Goal: Register for event/course

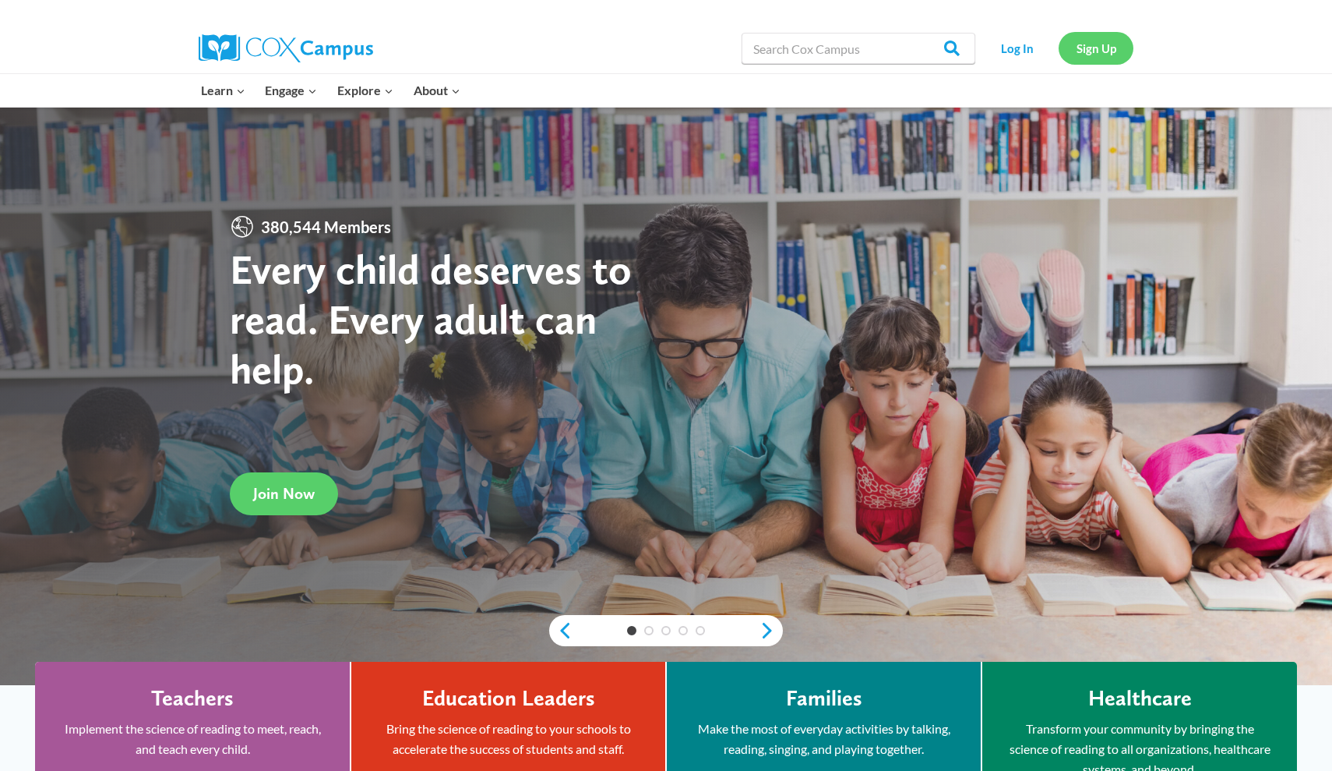
click at [1106, 48] on link "Sign Up" at bounding box center [1096, 48] width 75 height 32
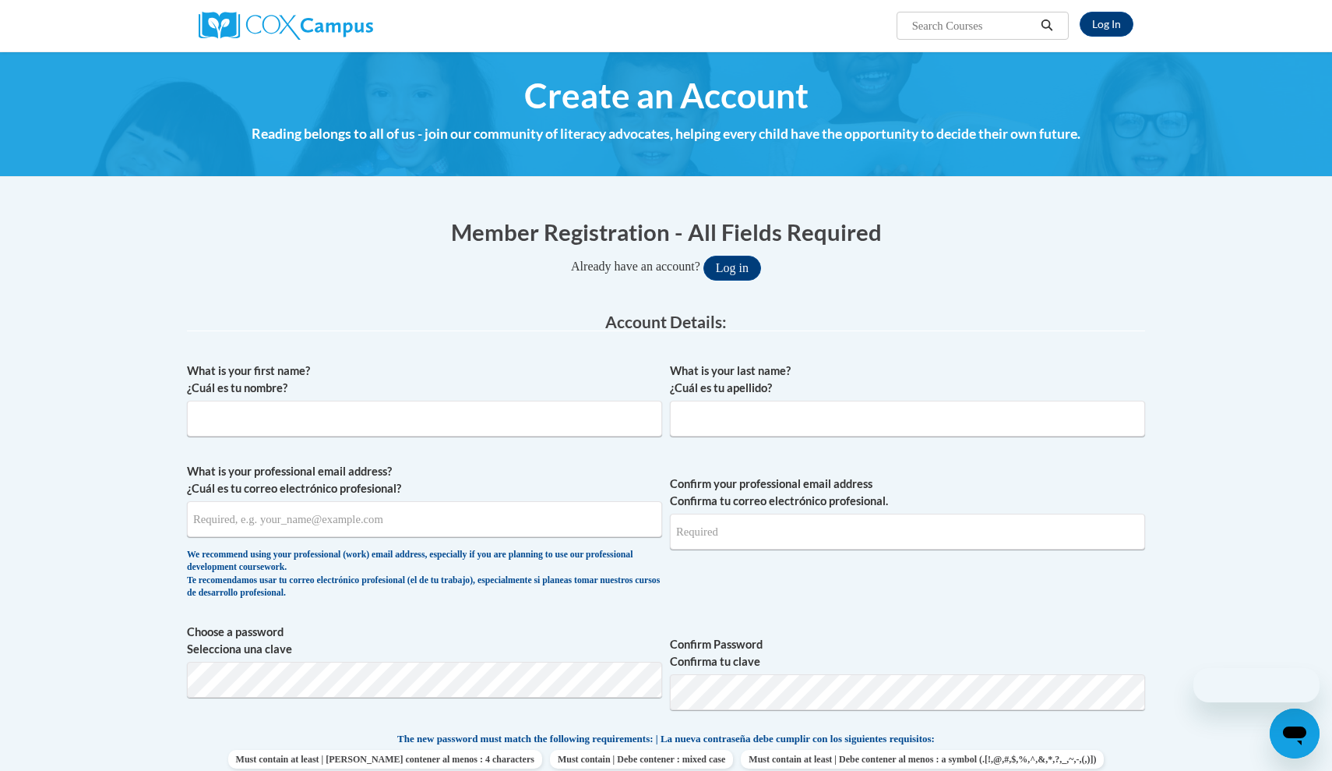
scroll to position [122, 0]
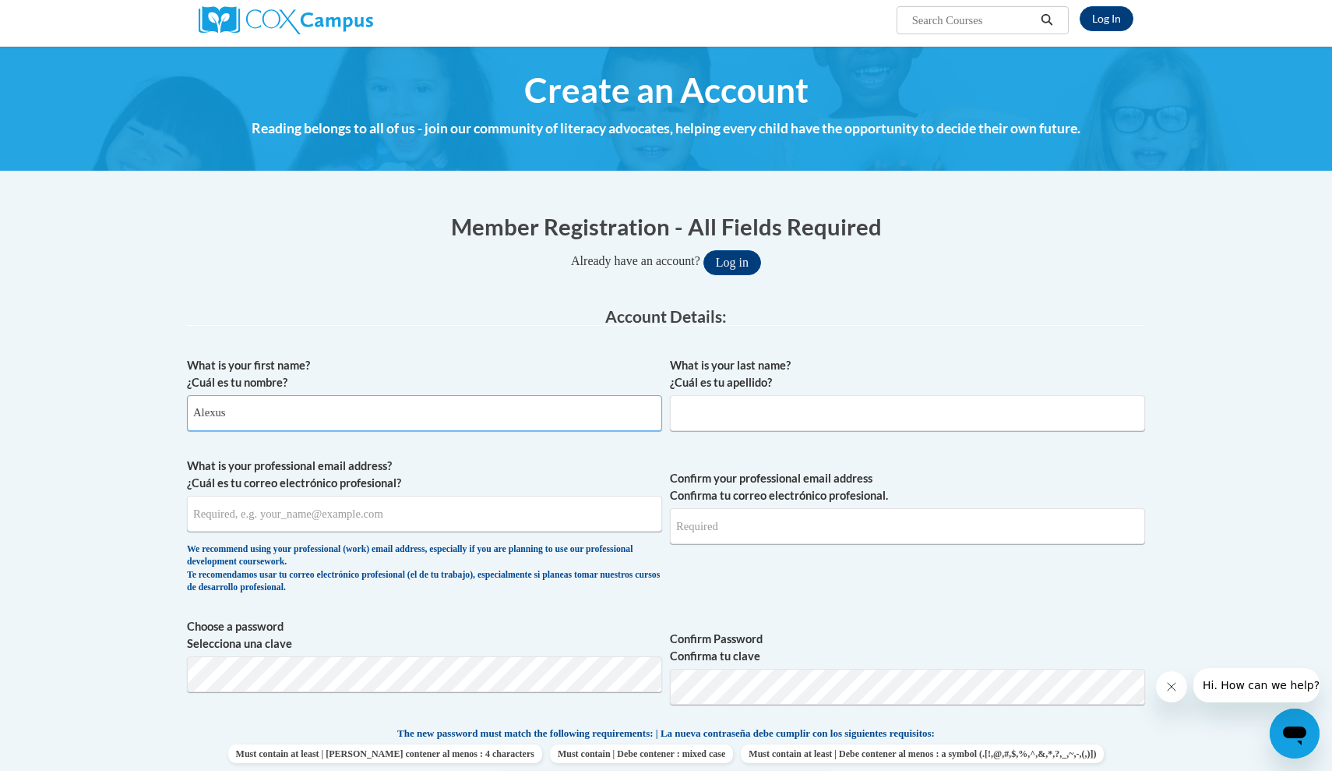
type input "Alexus"
type input "d"
type input "DeHeve"
type input "adeheve@my.athens.edu"
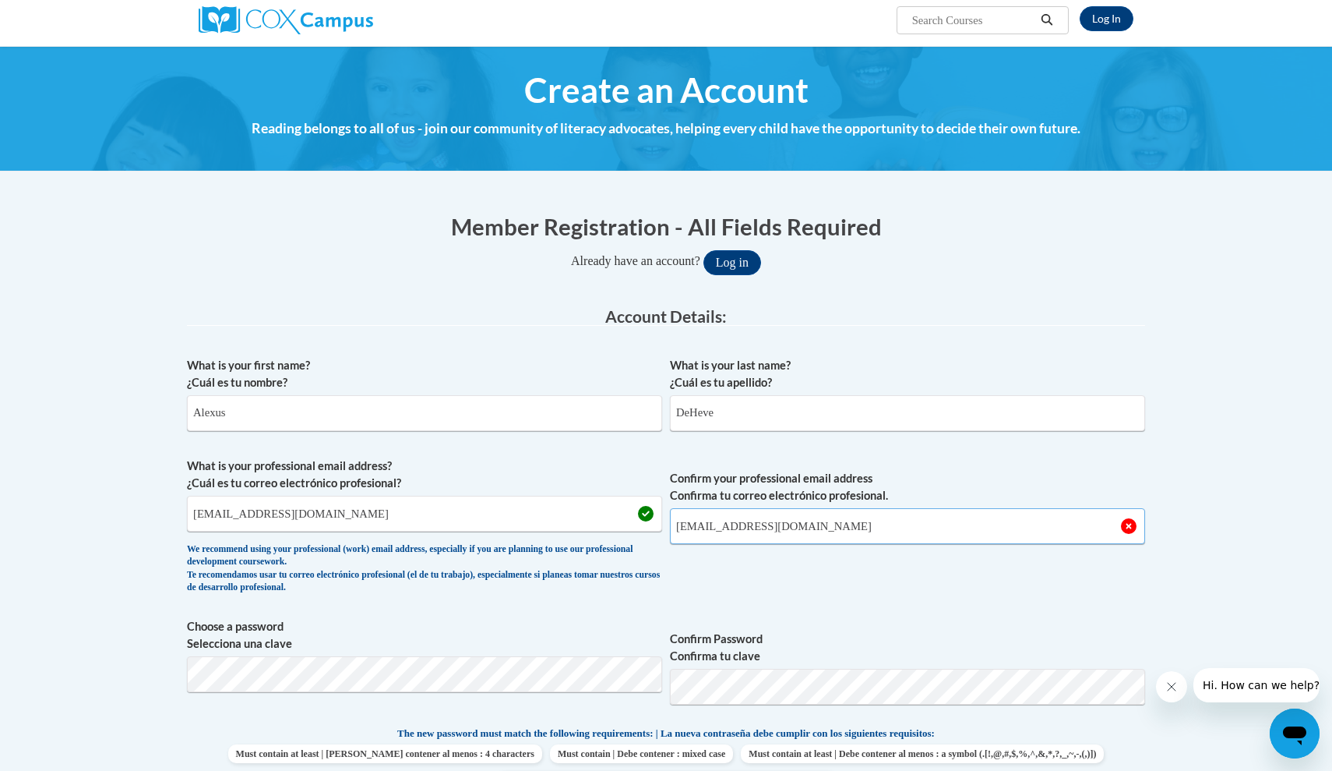
type input "adeheve@my.athens.edu"
click at [531, 673] on div "What is your first name? ¿Cuál es tu nombre? Alexus What is your last name? ¿Cu…" at bounding box center [666, 704] width 958 height 711
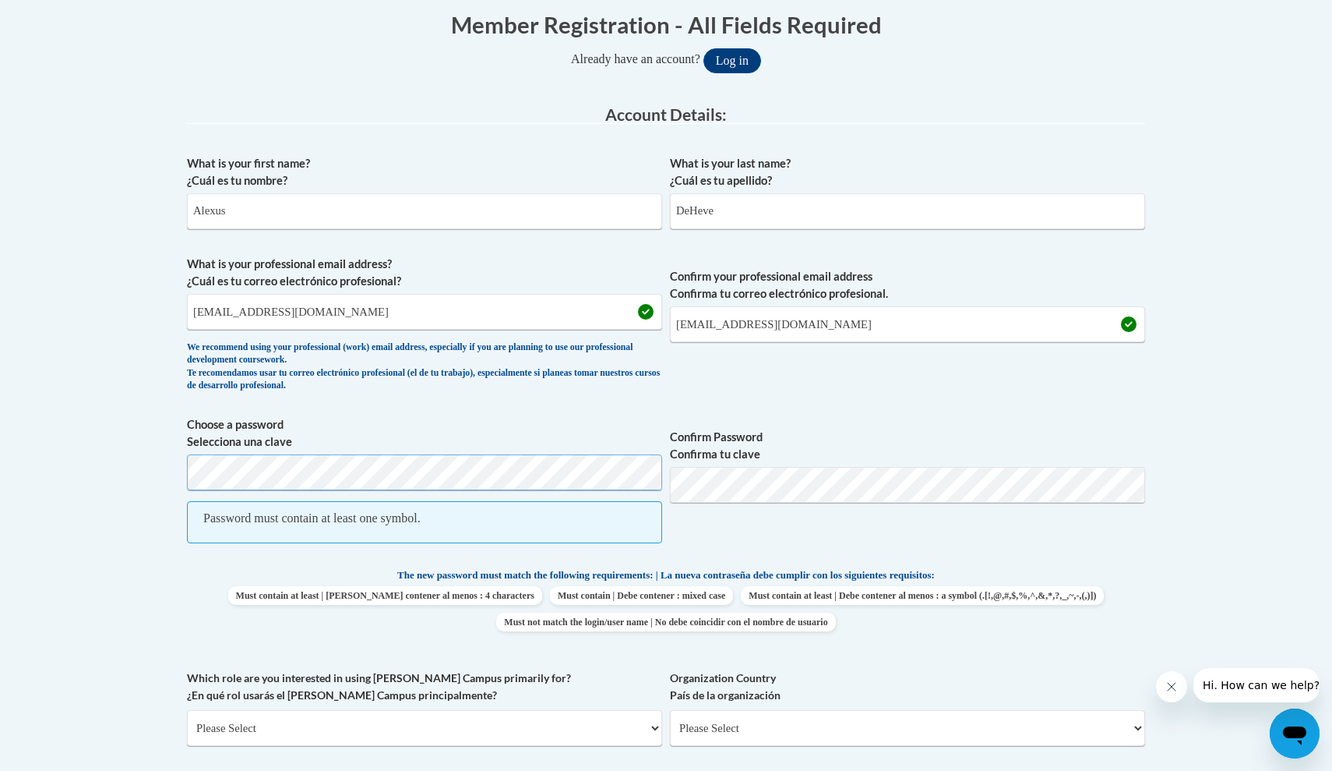
scroll to position [328, 0]
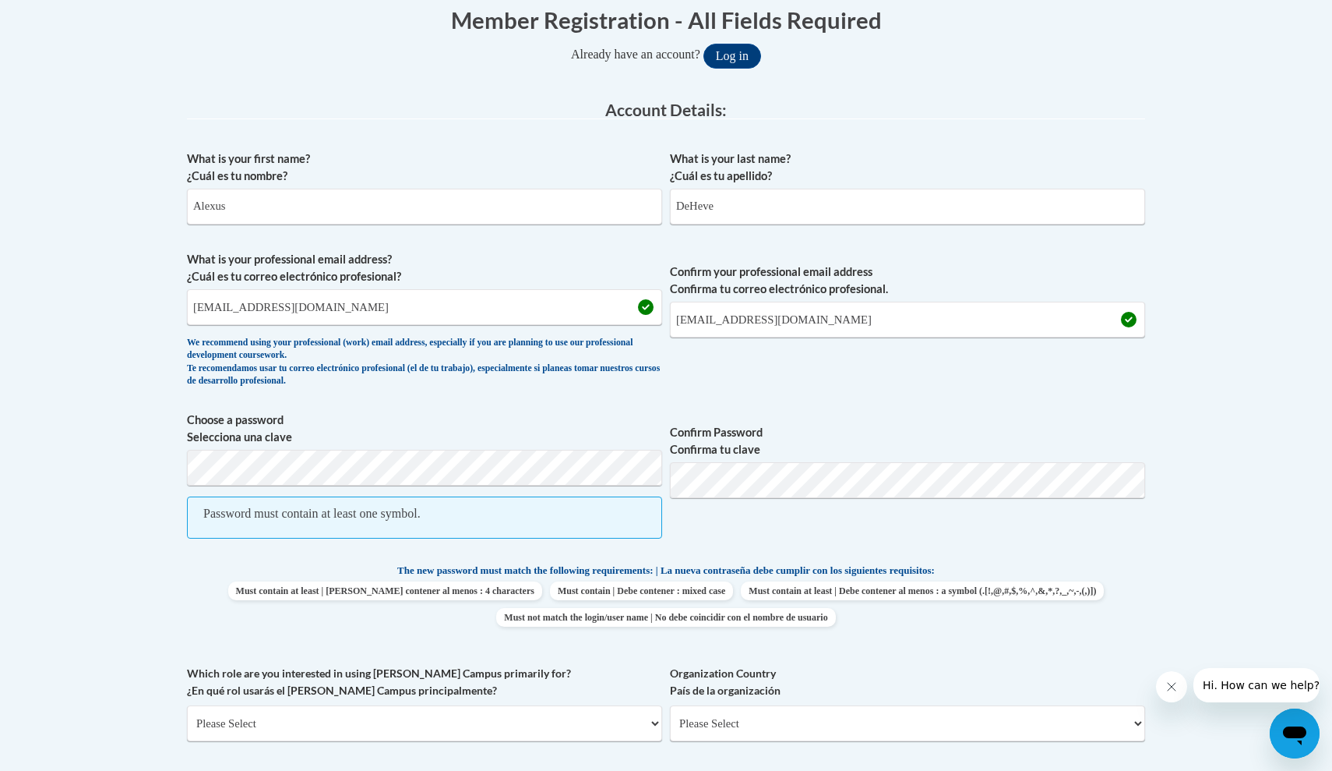
click at [361, 513] on div "Password must contain at least one symbol." at bounding box center [311, 513] width 217 height 17
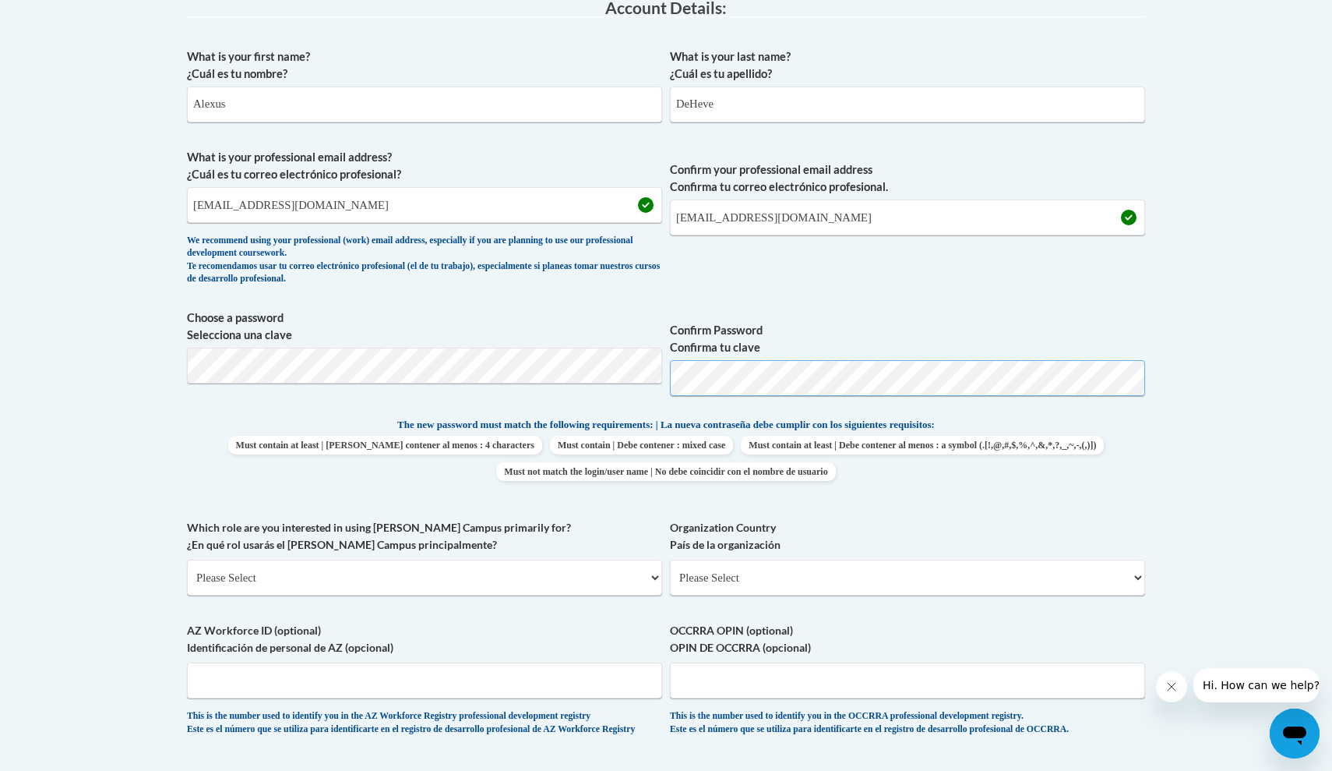
scroll to position [439, 0]
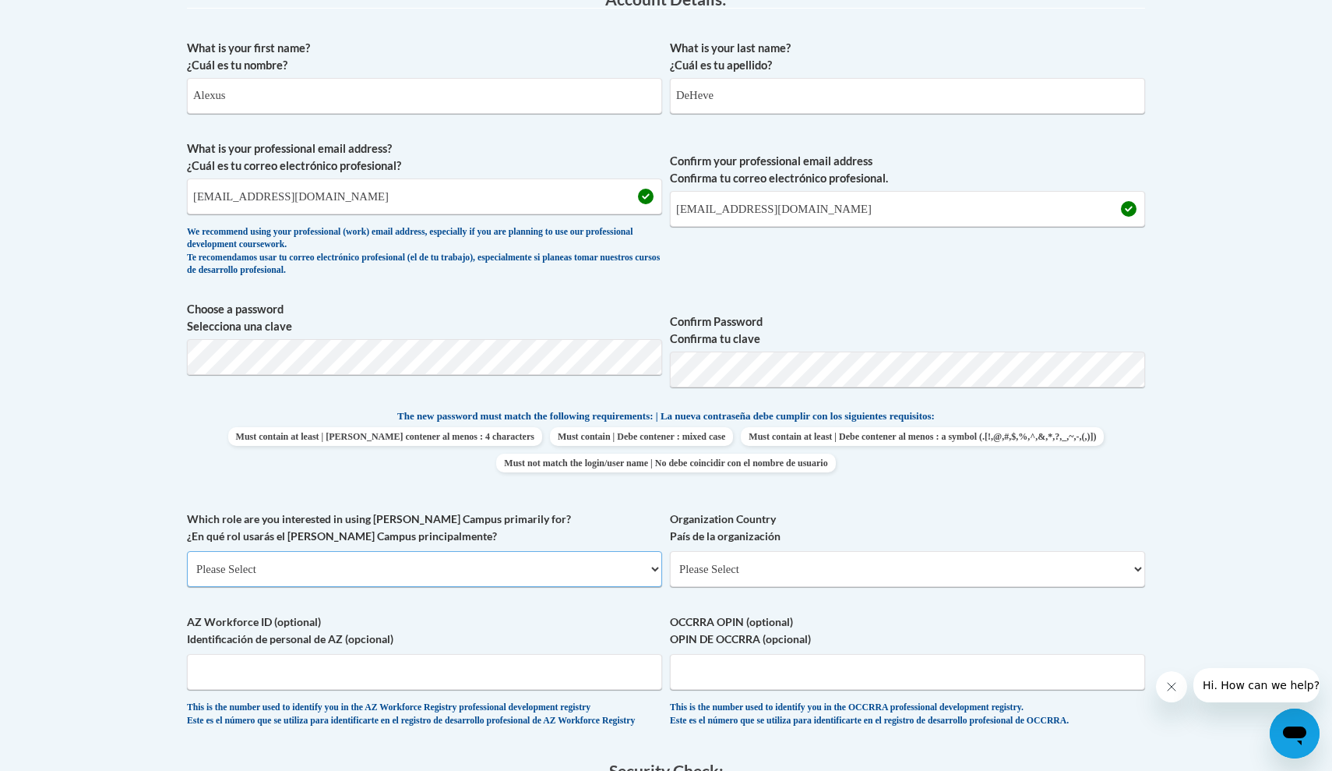
select select "5a18ea06-2b54-4451-96f2-d152daf9eac5"
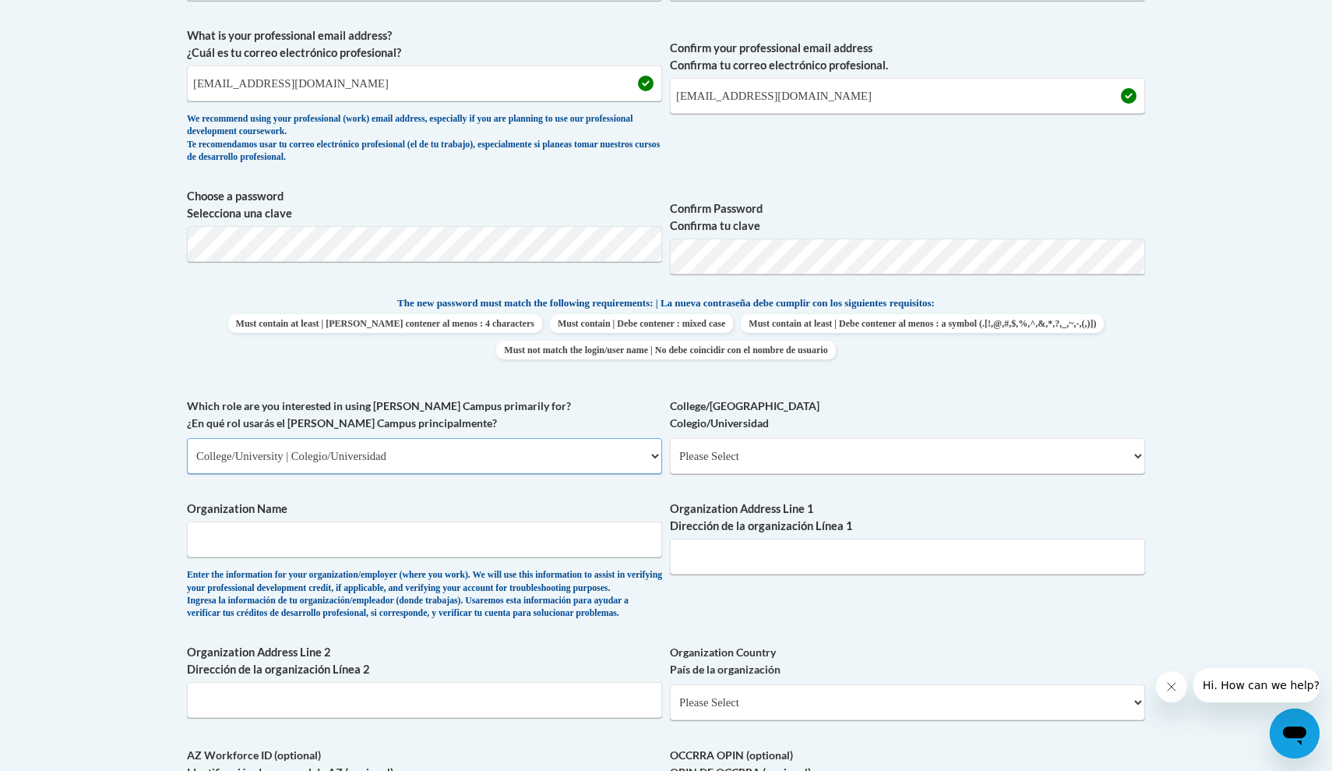
scroll to position [582, 0]
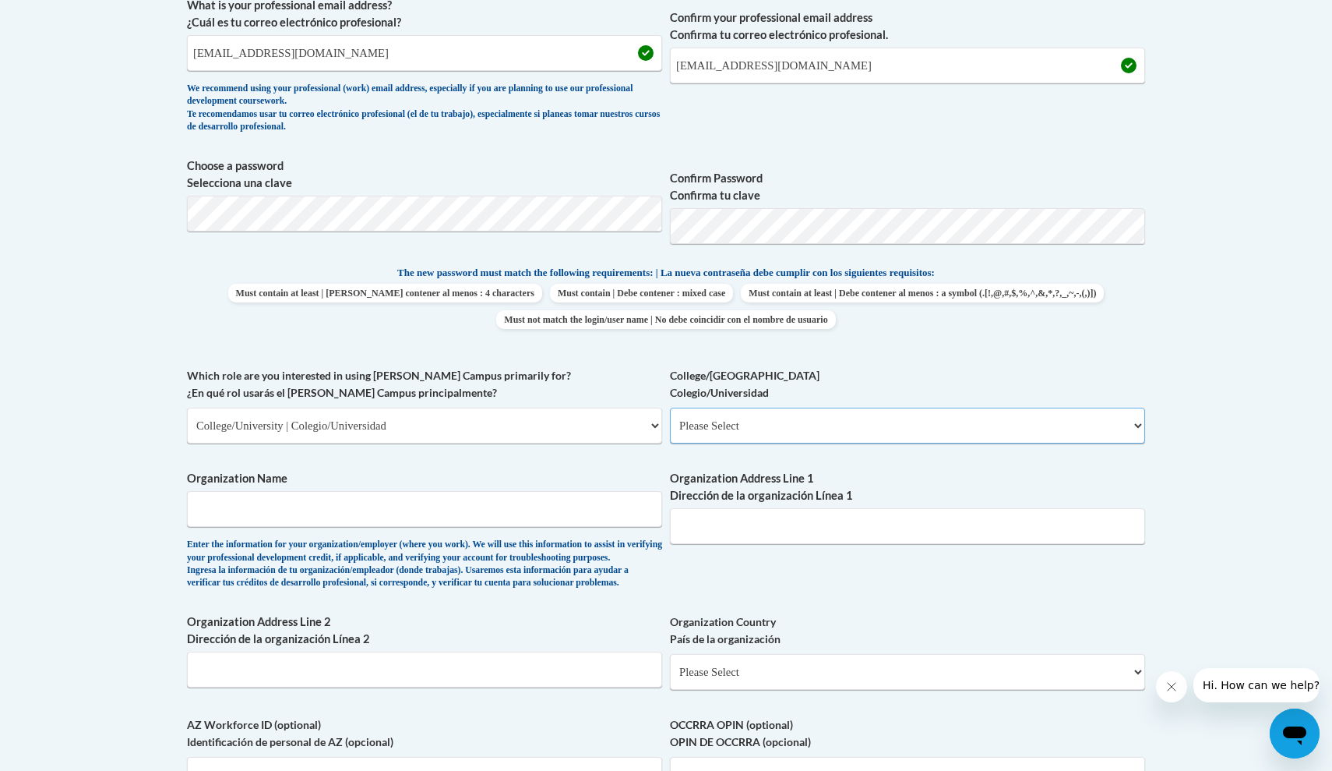
select select "99b32b07-cffc-426c-8bf6-0cd77760d84b"
type input "Athens State University"
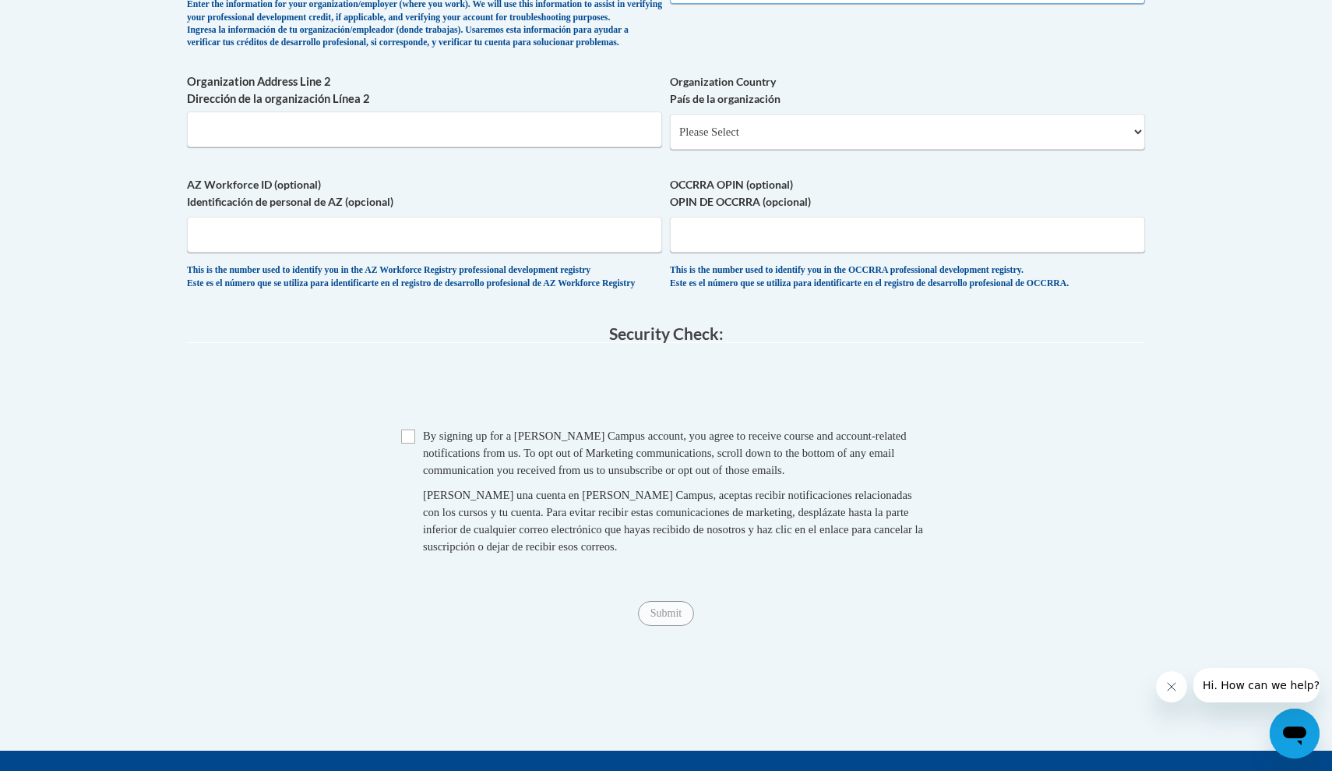
scroll to position [1128, 0]
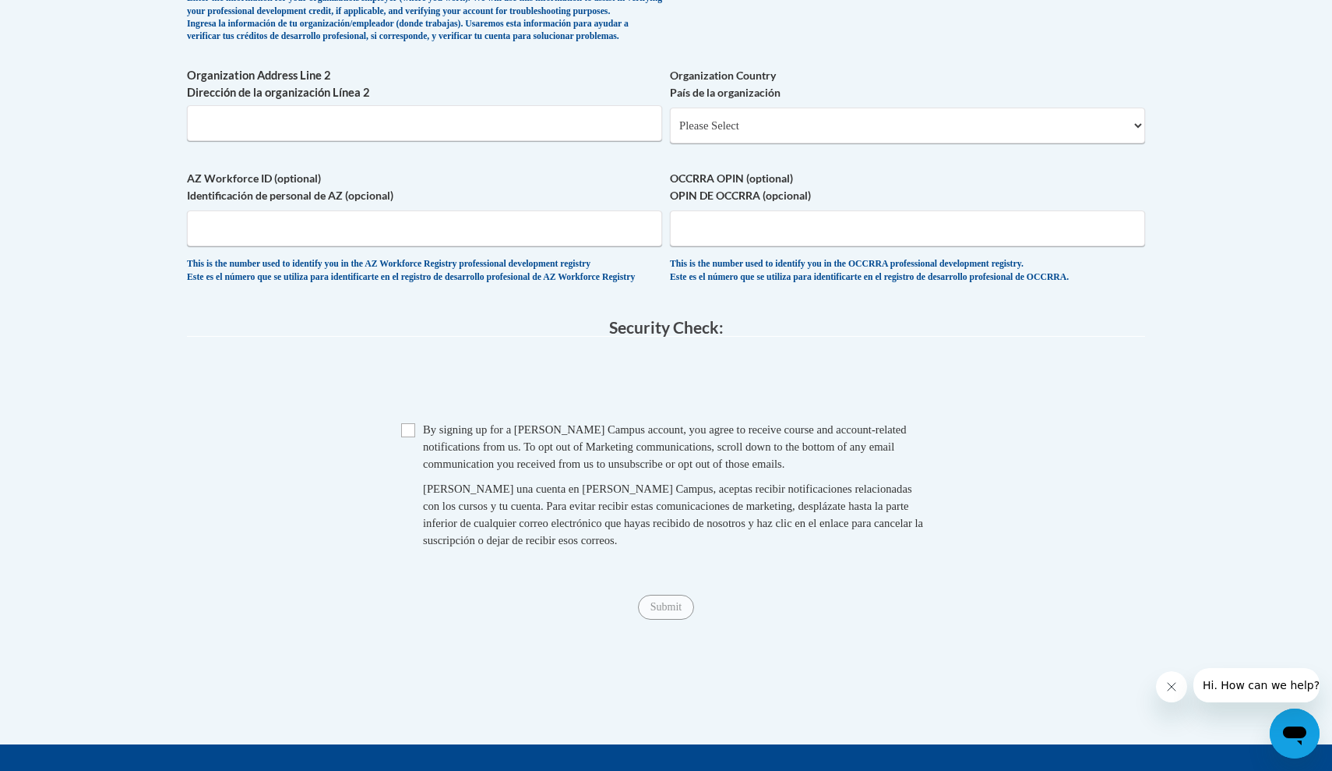
type input "300 N Beaty St, Athens, AL 35611"
click at [410, 437] on input "Checkbox" at bounding box center [408, 430] width 14 height 14
checkbox input "true"
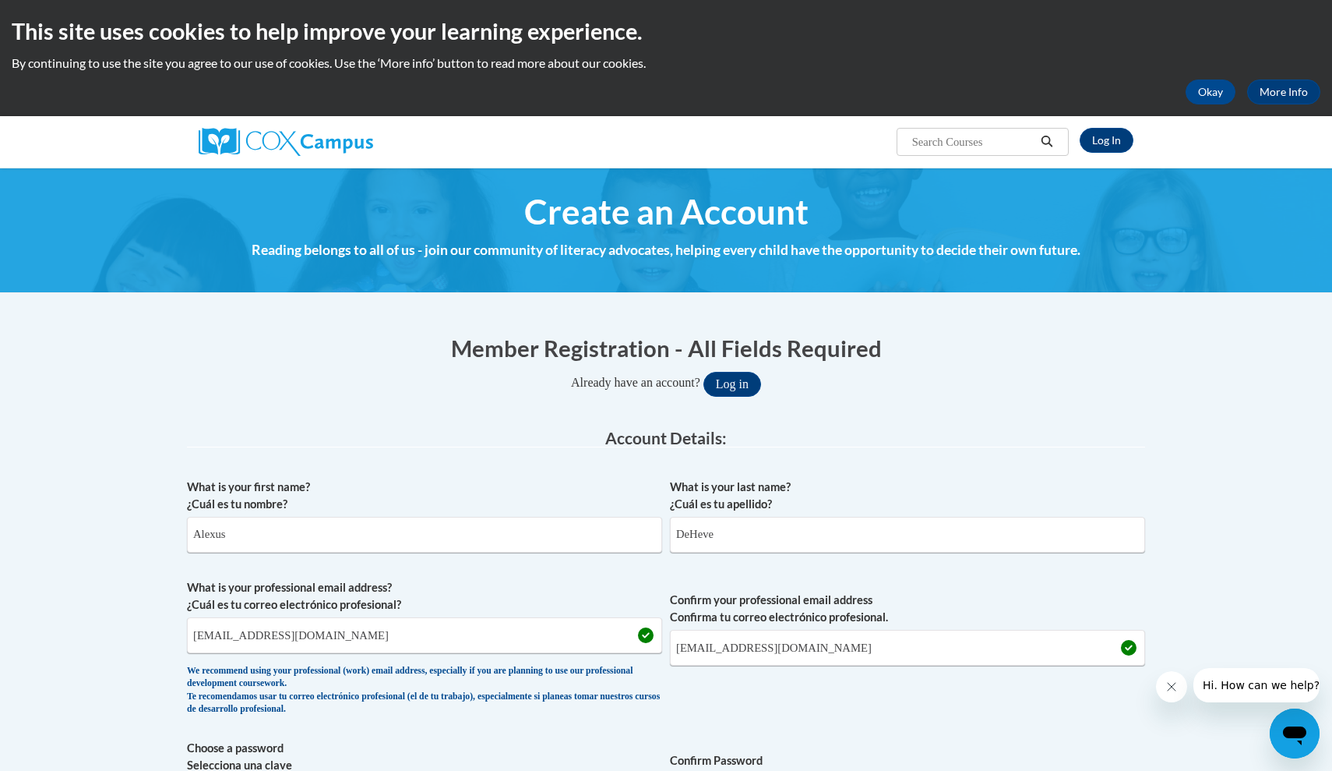
scroll to position [0, 0]
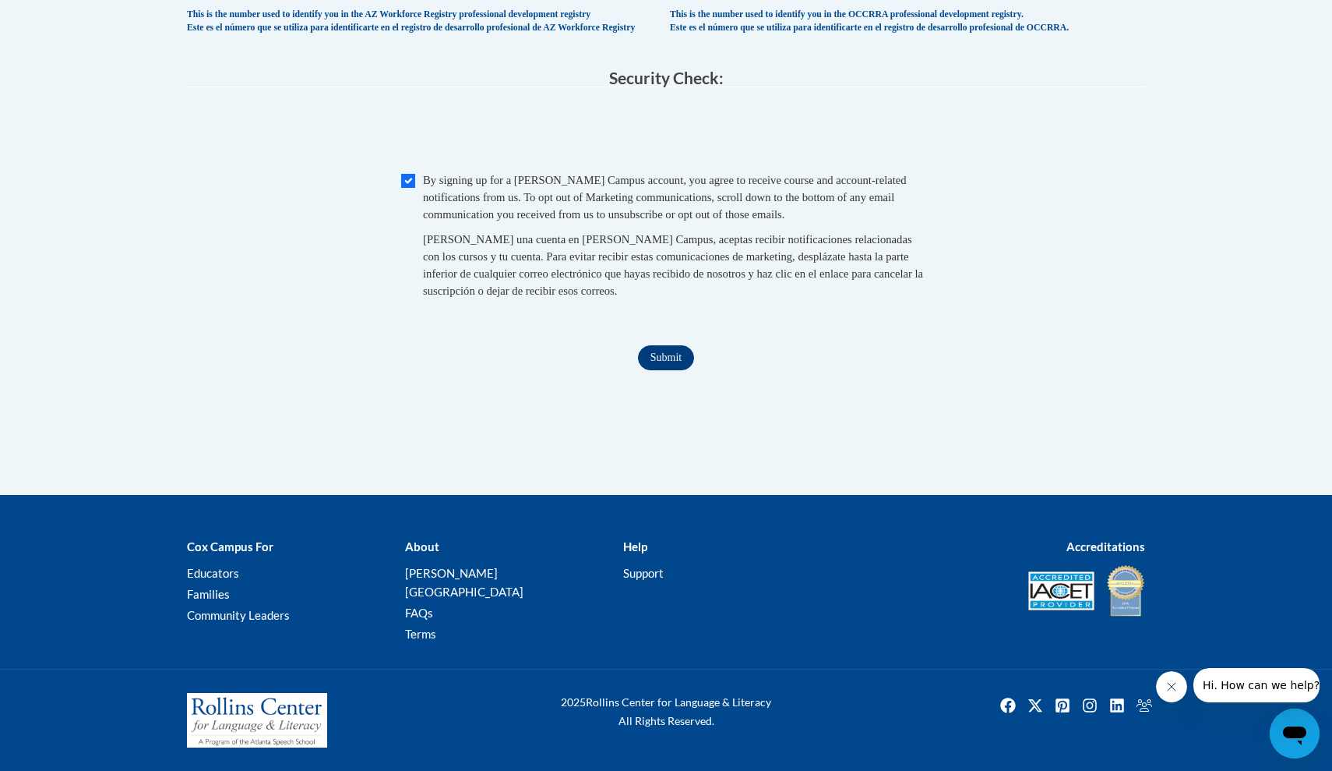
click at [675, 370] on input "Submit" at bounding box center [666, 357] width 56 height 25
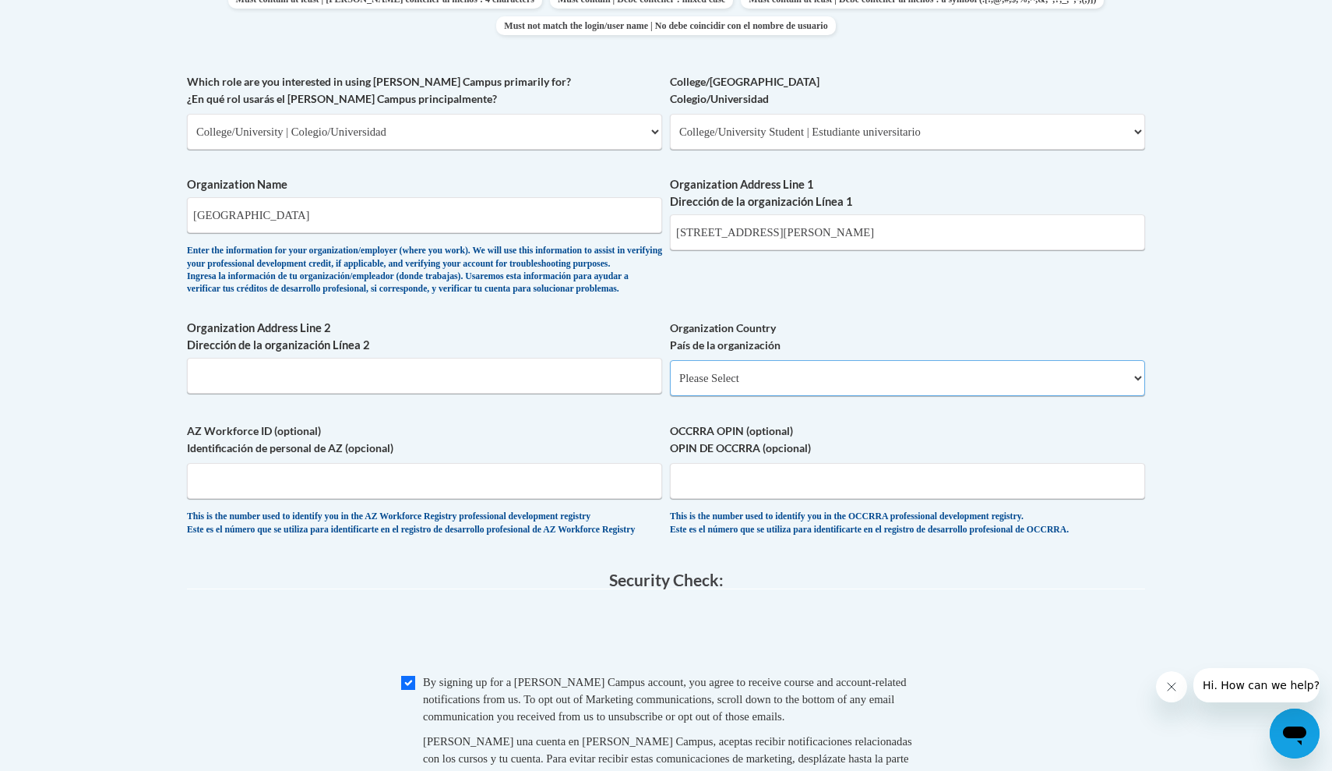
select select "ad49bcad-a171-4b2e-b99c-48b446064914"
select select
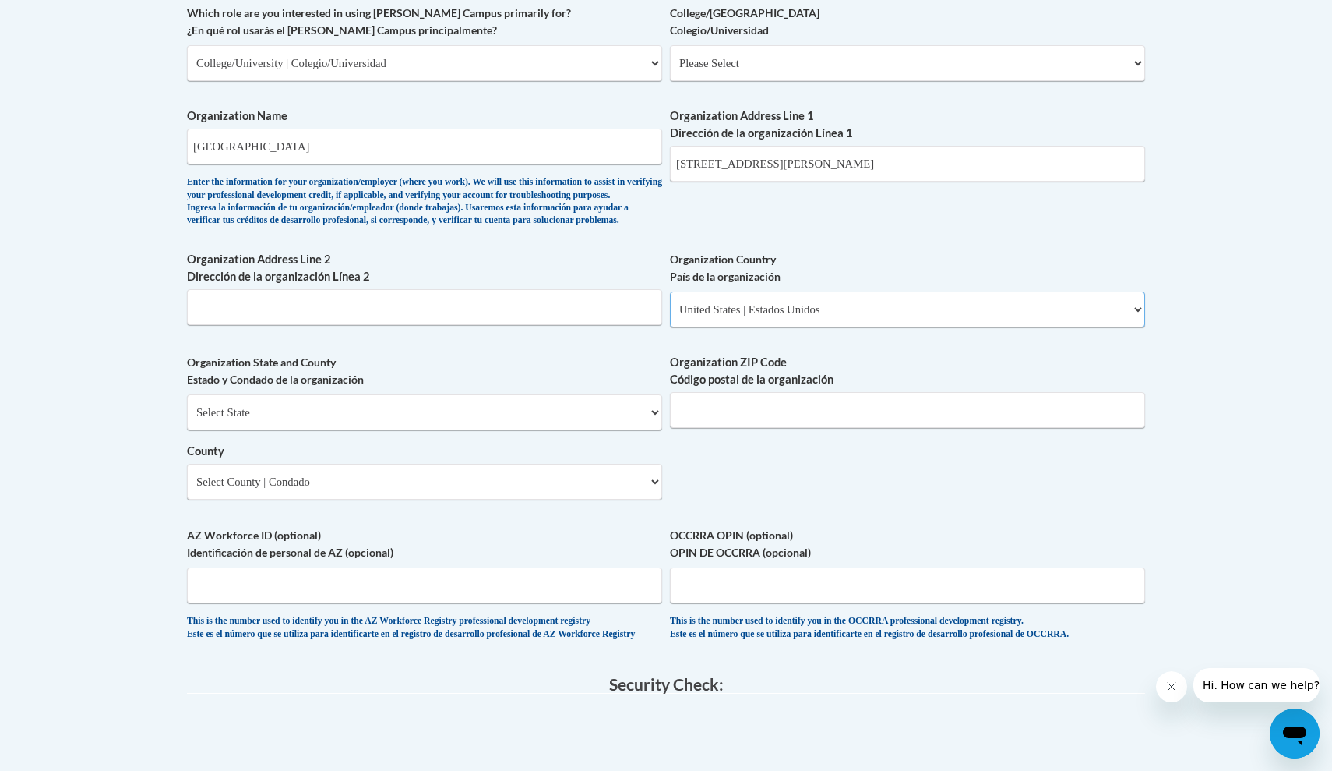
scroll to position [948, 0]
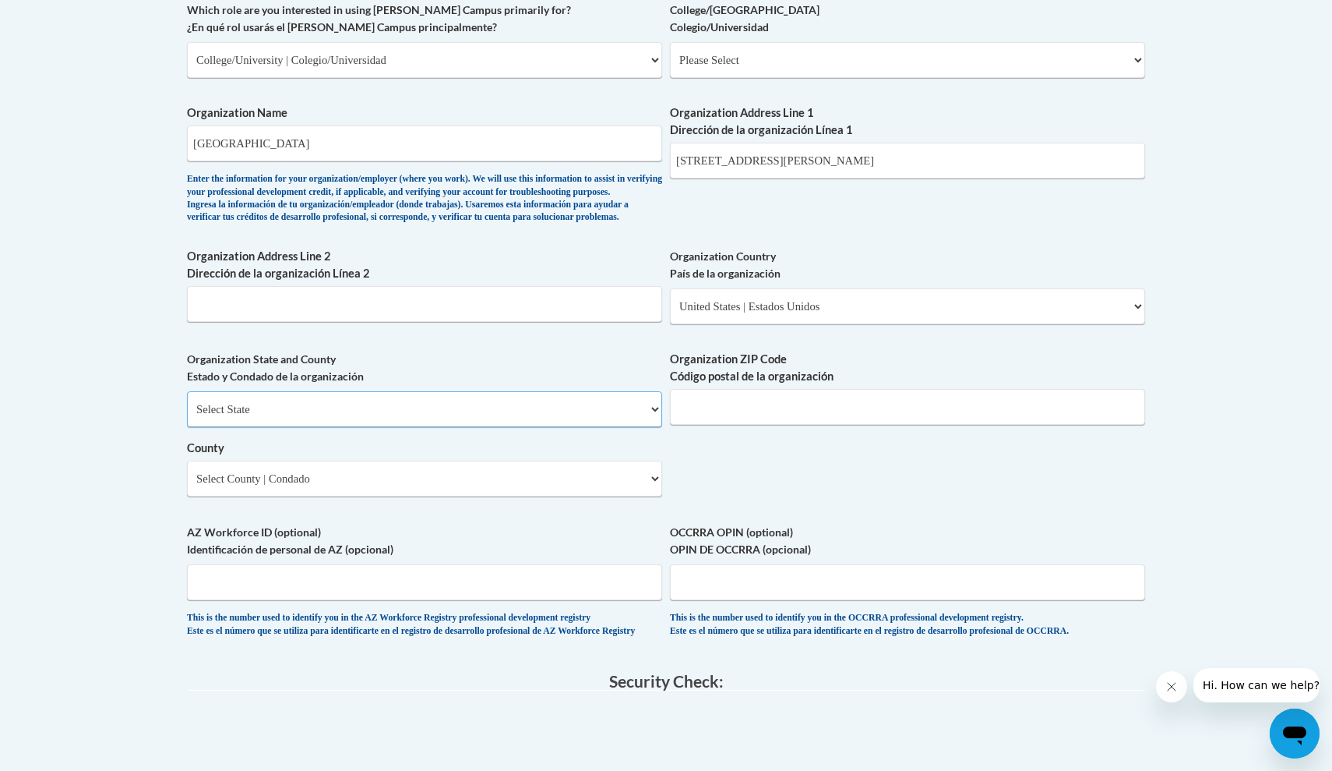
select select "Alabama"
click at [887, 158] on input "300 N Beaty St, Athens, AL 35611" at bounding box center [907, 161] width 475 height 36
type input "300 N Beaty St"
click at [778, 424] on input "Organization ZIP Code Código postal de la organización" at bounding box center [907, 407] width 475 height 36
type input "35611"
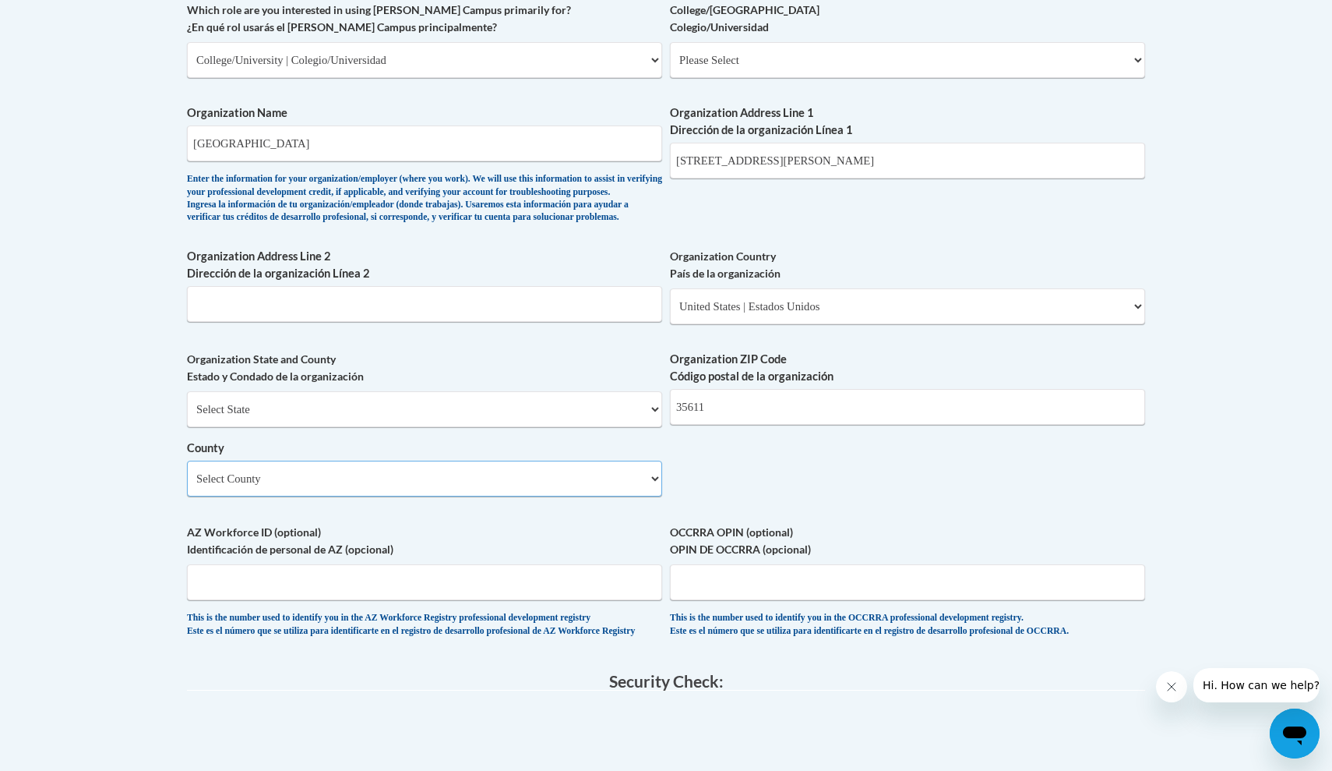
select select "Limestone"
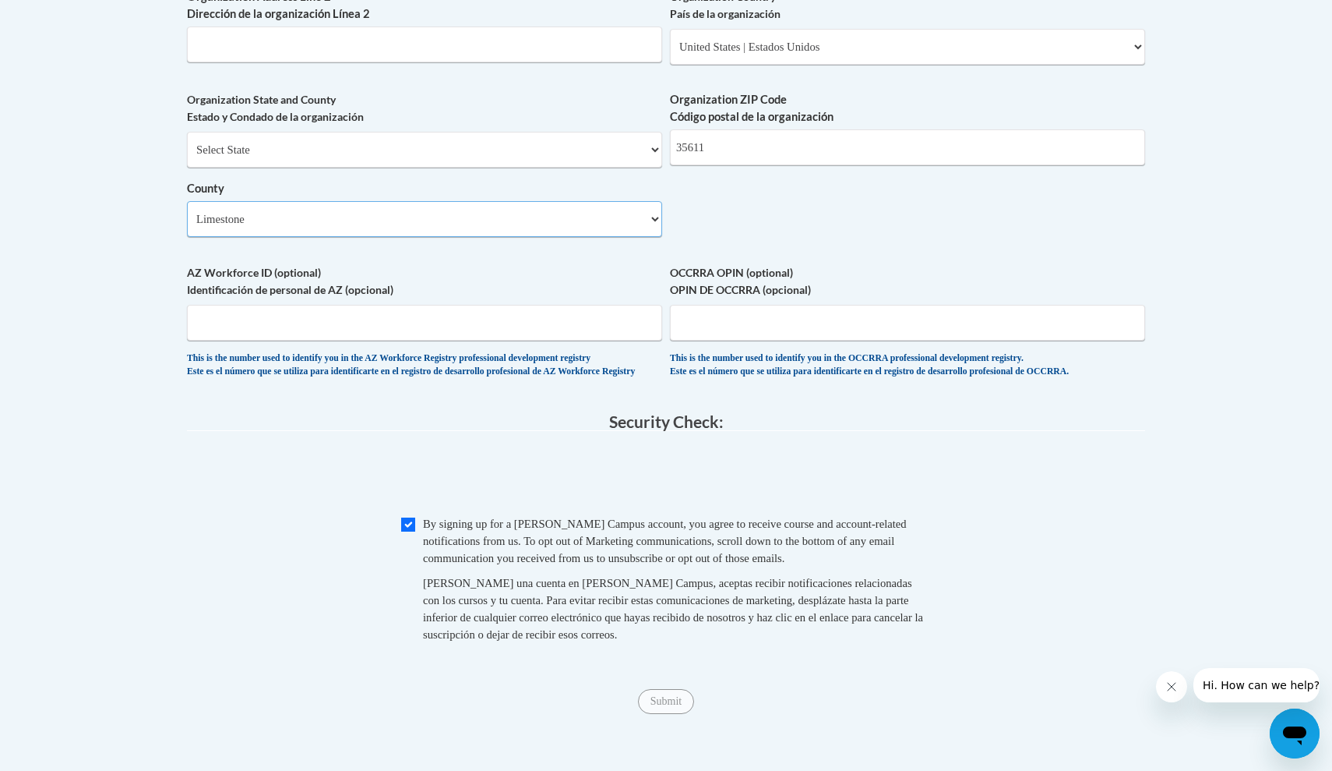
scroll to position [1256, 0]
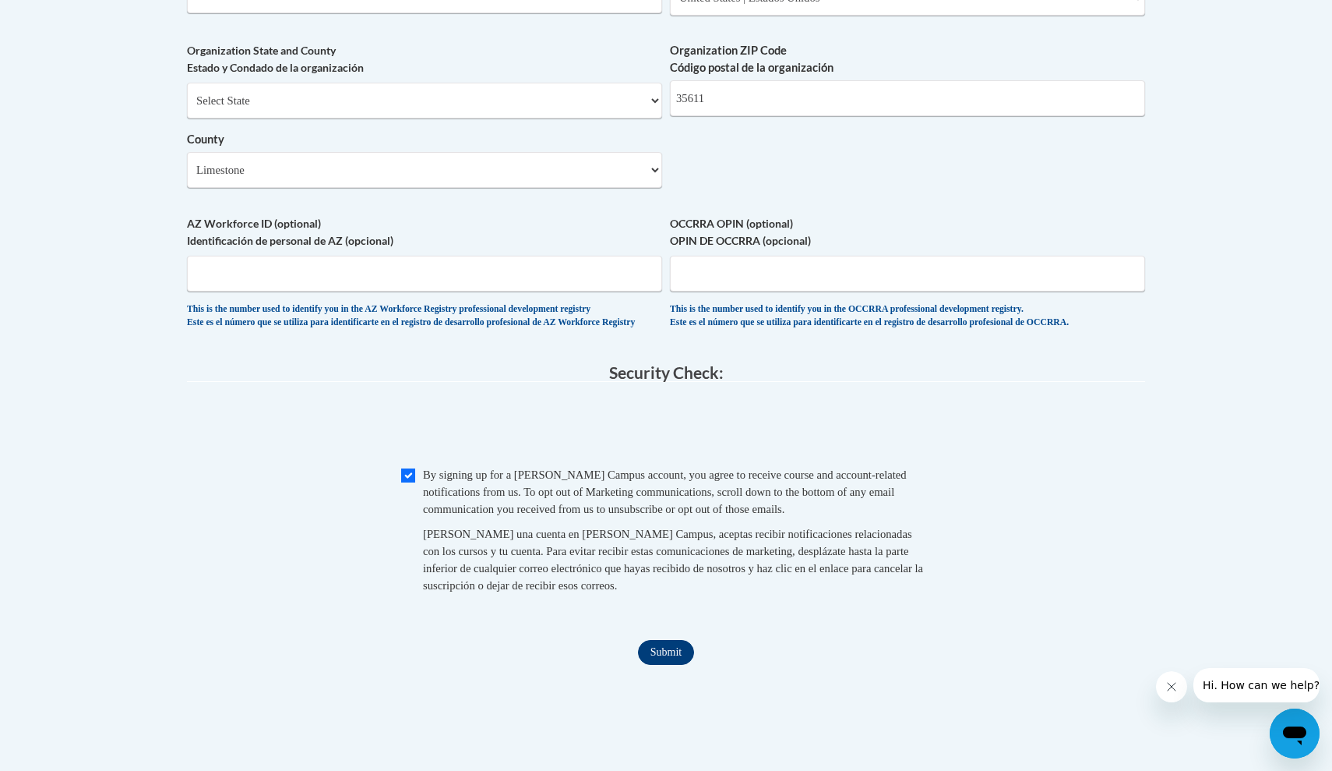
click at [660, 646] on input "Submit" at bounding box center [666, 652] width 56 height 25
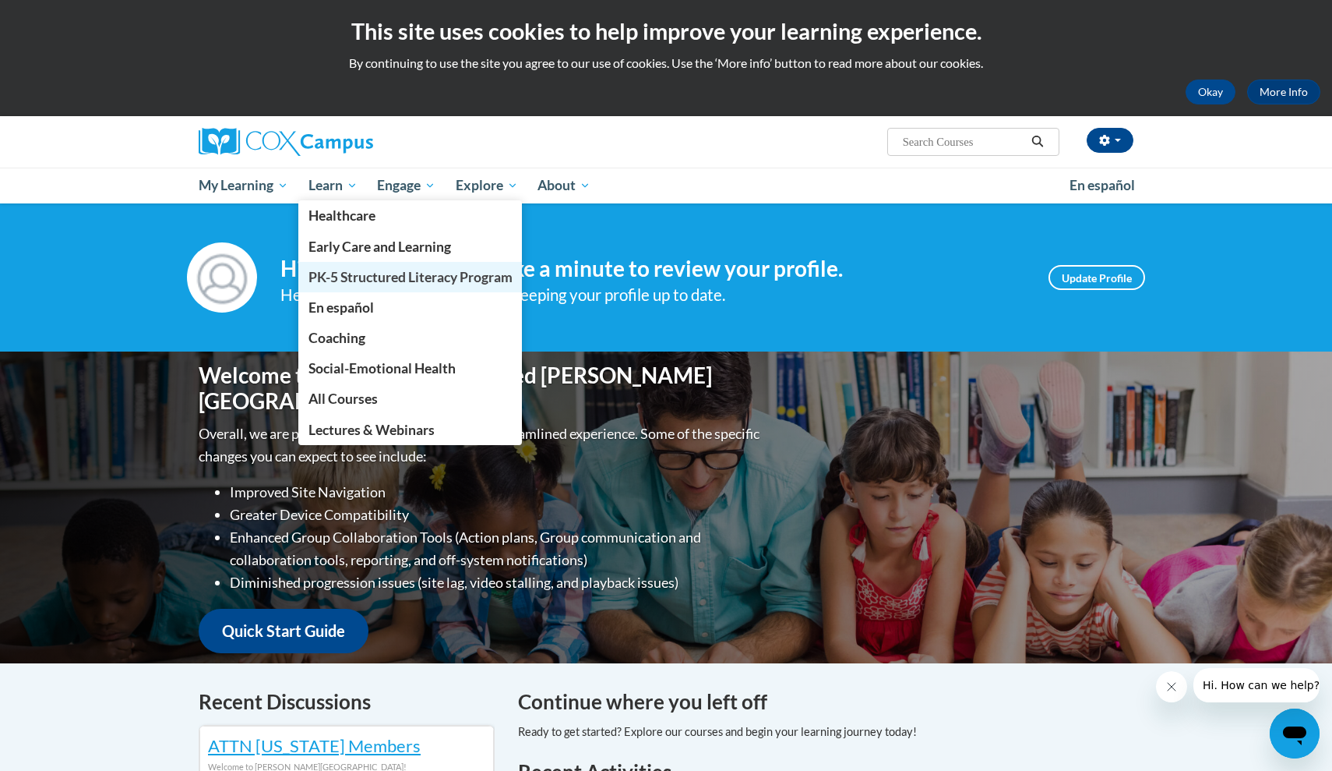
click at [351, 267] on link "PK-5 Structured Literacy Program" at bounding box center [410, 277] width 224 height 30
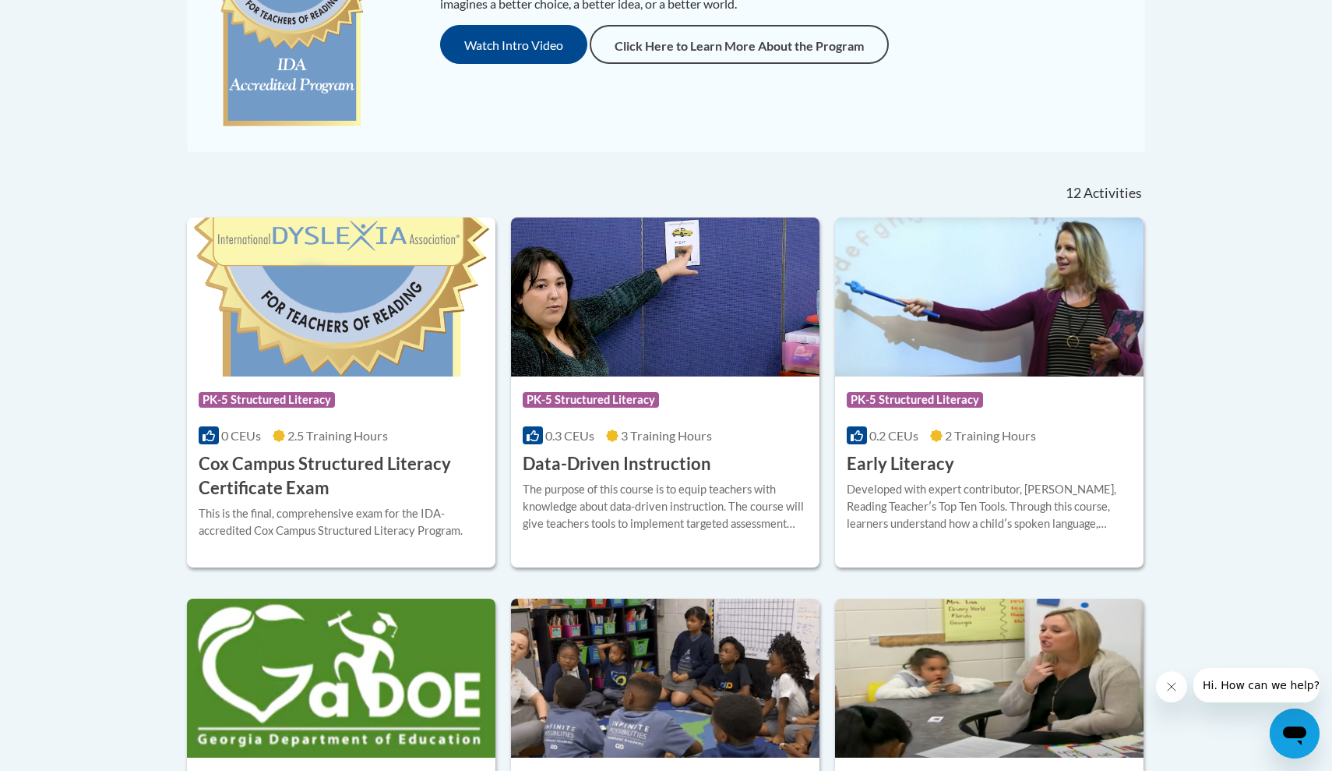
scroll to position [506, 0]
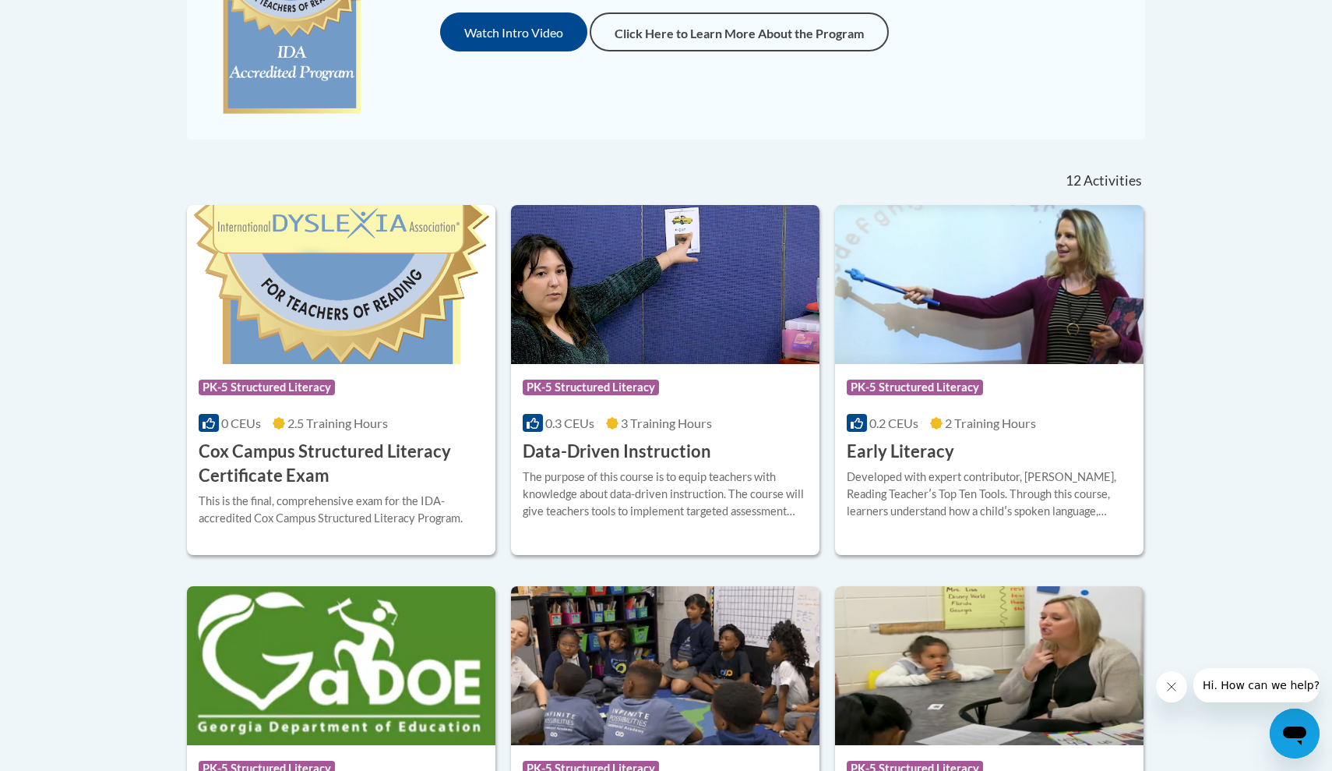
click at [952, 433] on div "Course Category: PK-5 Structured Literacy 0.2 CEUs 2 Training Hours COURSE Earl…" at bounding box center [989, 414] width 309 height 100
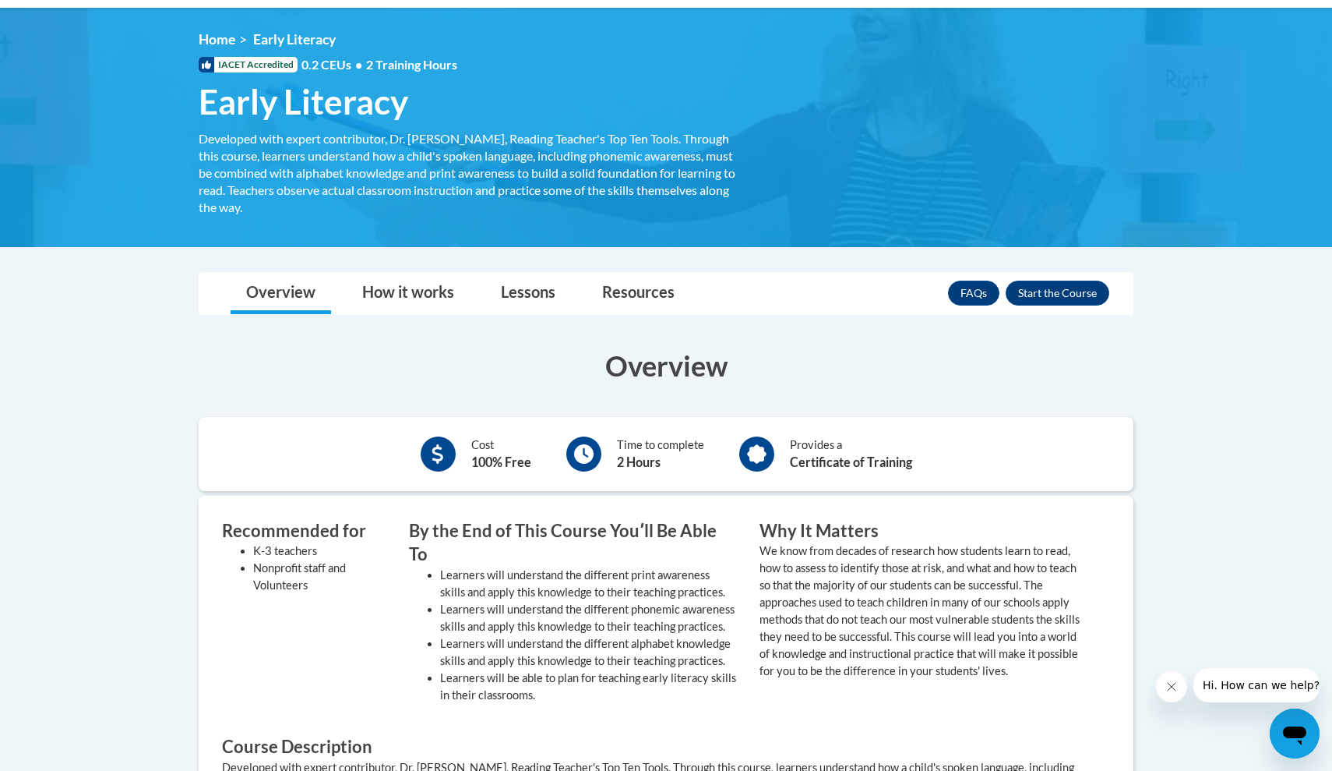
scroll to position [195, 0]
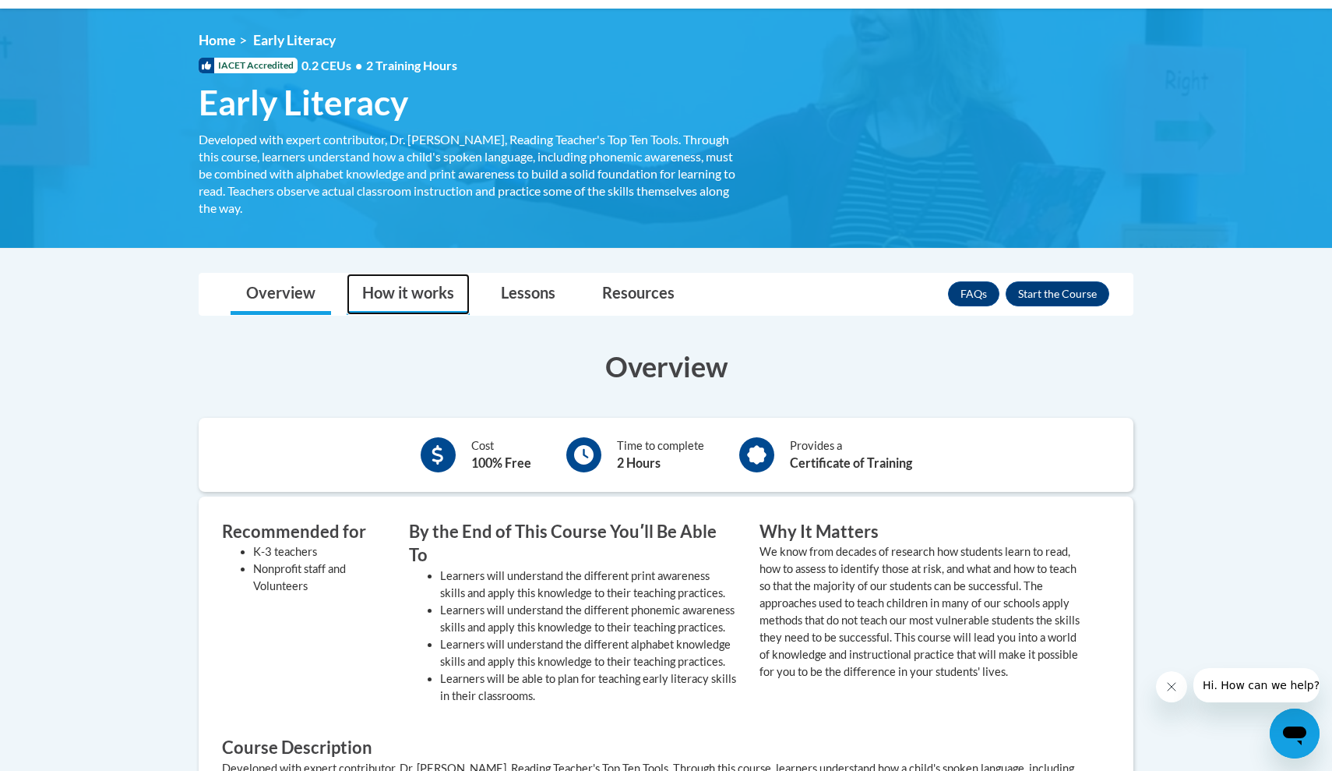
click at [401, 291] on link "How it works" at bounding box center [408, 294] width 123 height 41
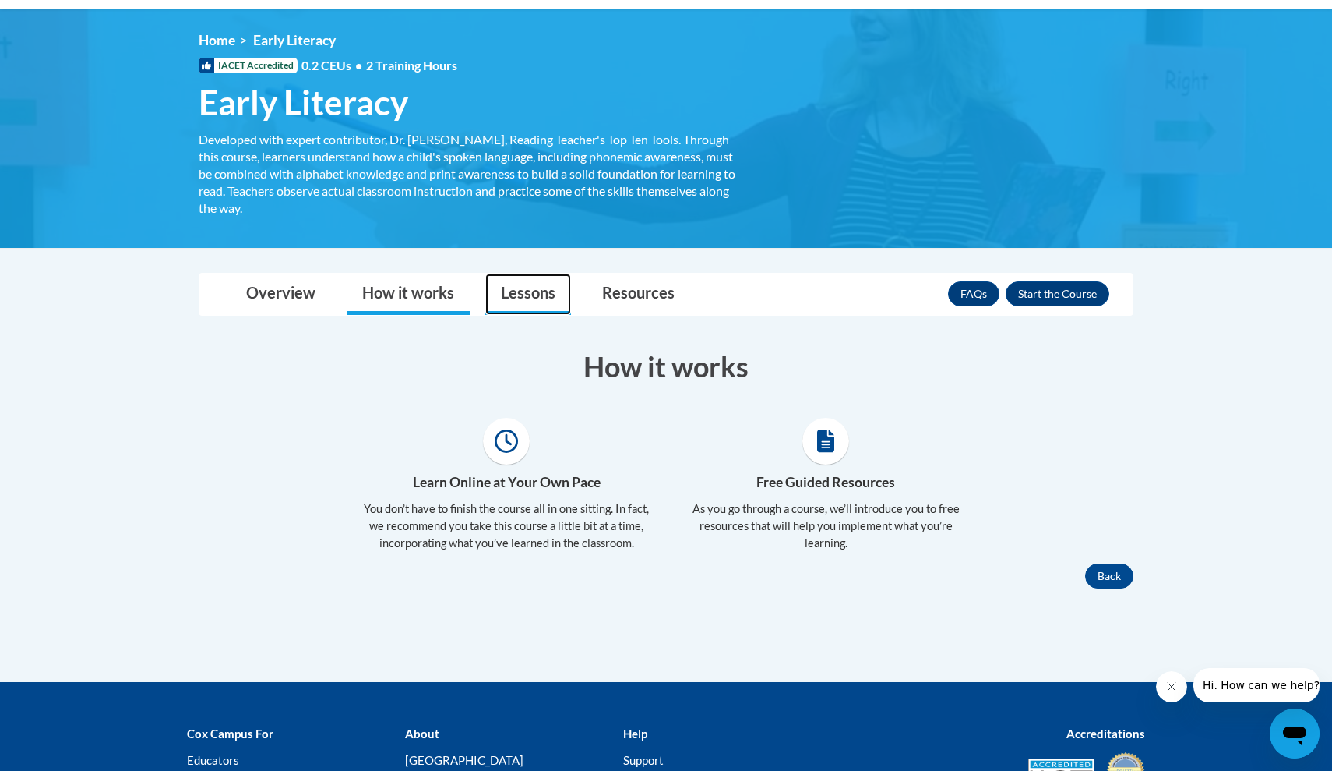
click at [536, 287] on link "Lessons" at bounding box center [528, 294] width 86 height 41
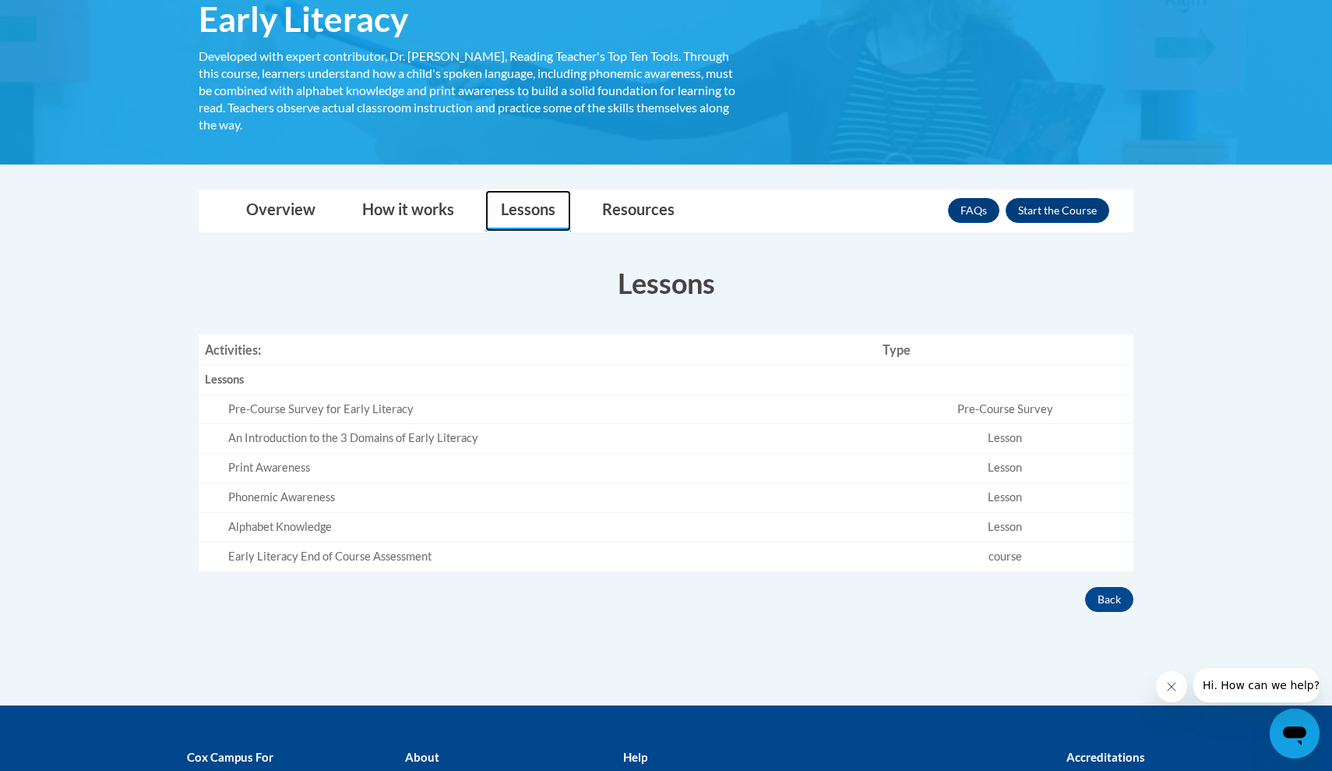
scroll to position [279, 0]
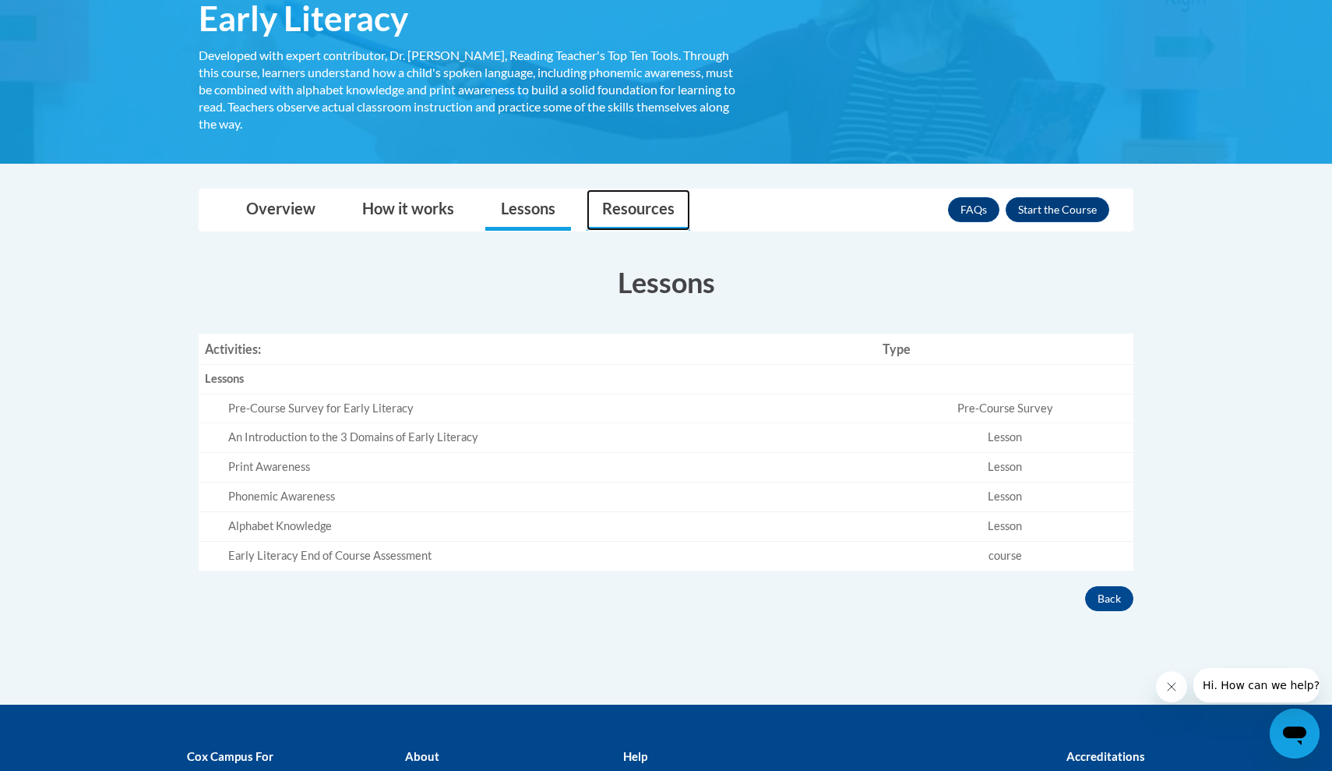
click at [627, 215] on link "Resources" at bounding box center [639, 209] width 104 height 41
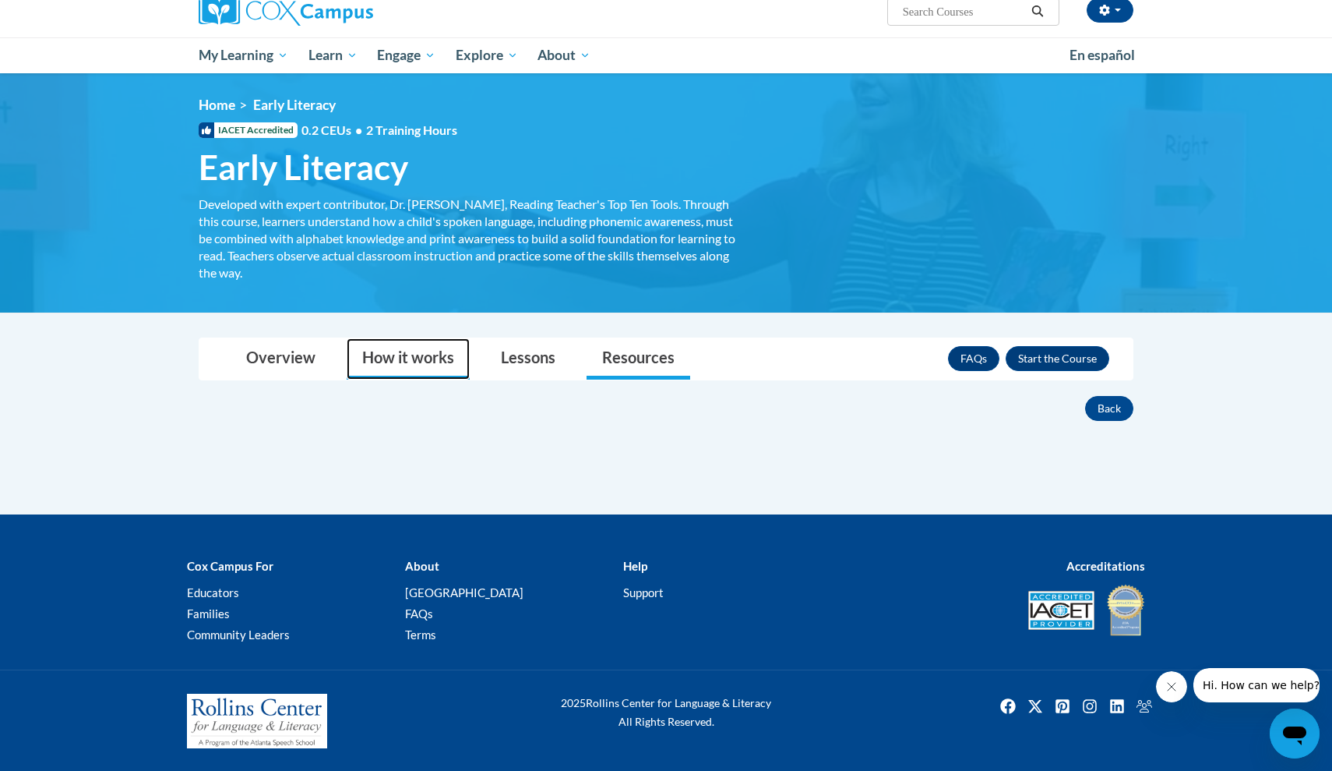
click at [441, 352] on link "How it works" at bounding box center [408, 358] width 123 height 41
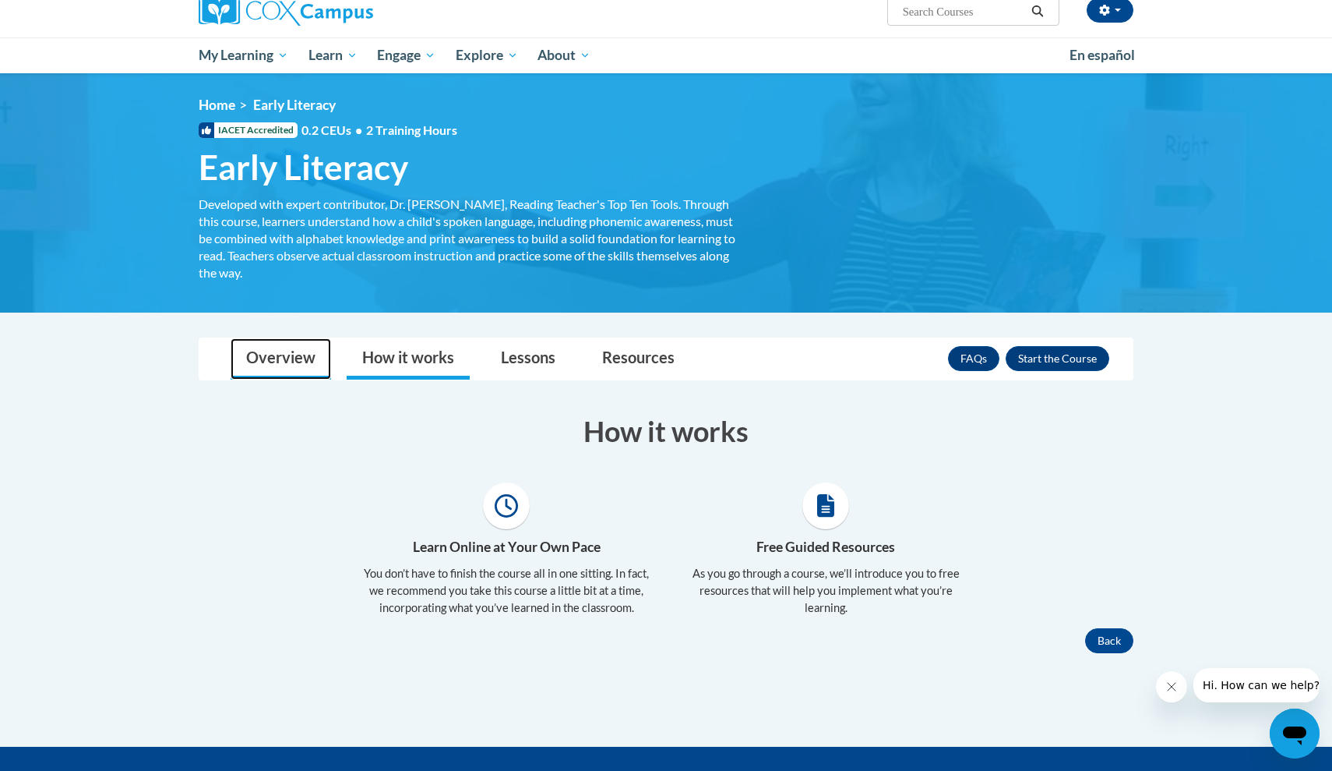
click at [294, 345] on link "Overview" at bounding box center [281, 358] width 101 height 41
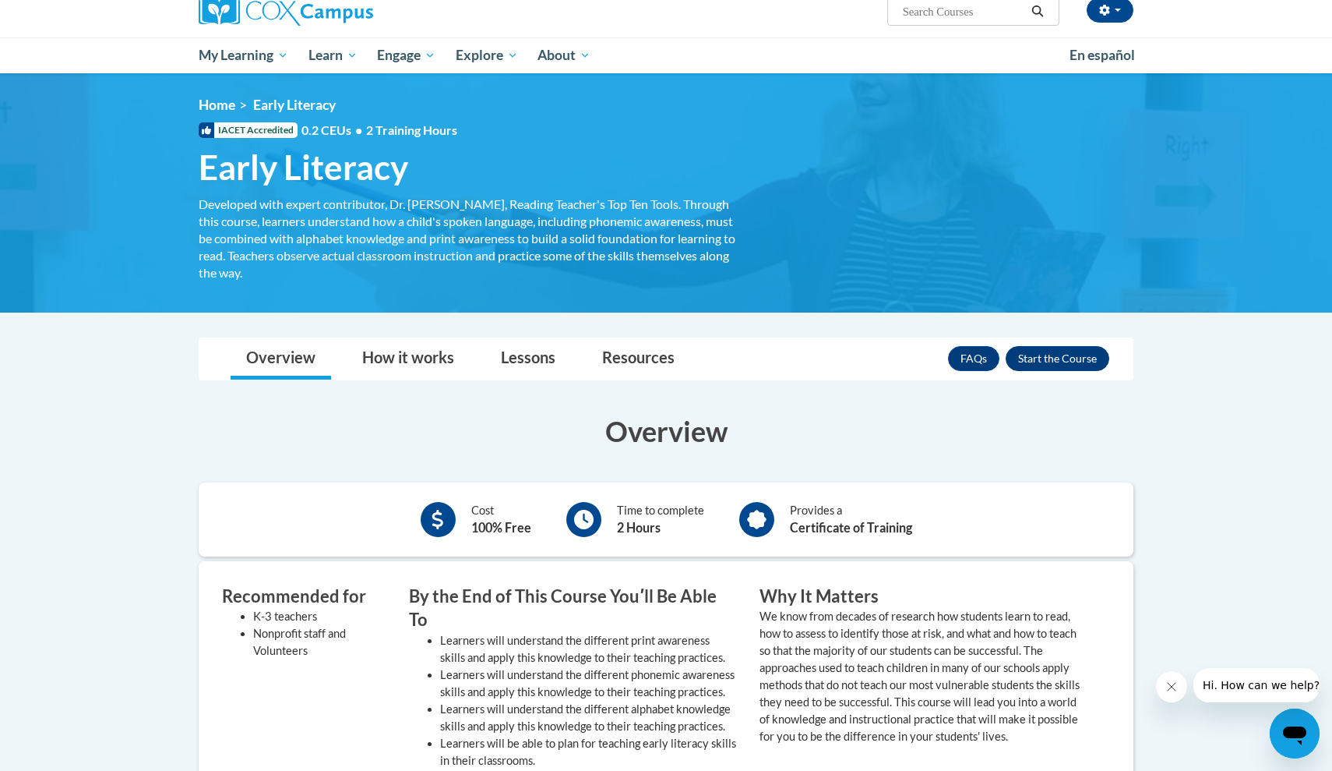
click at [1068, 353] on button "Enroll" at bounding box center [1058, 358] width 104 height 25
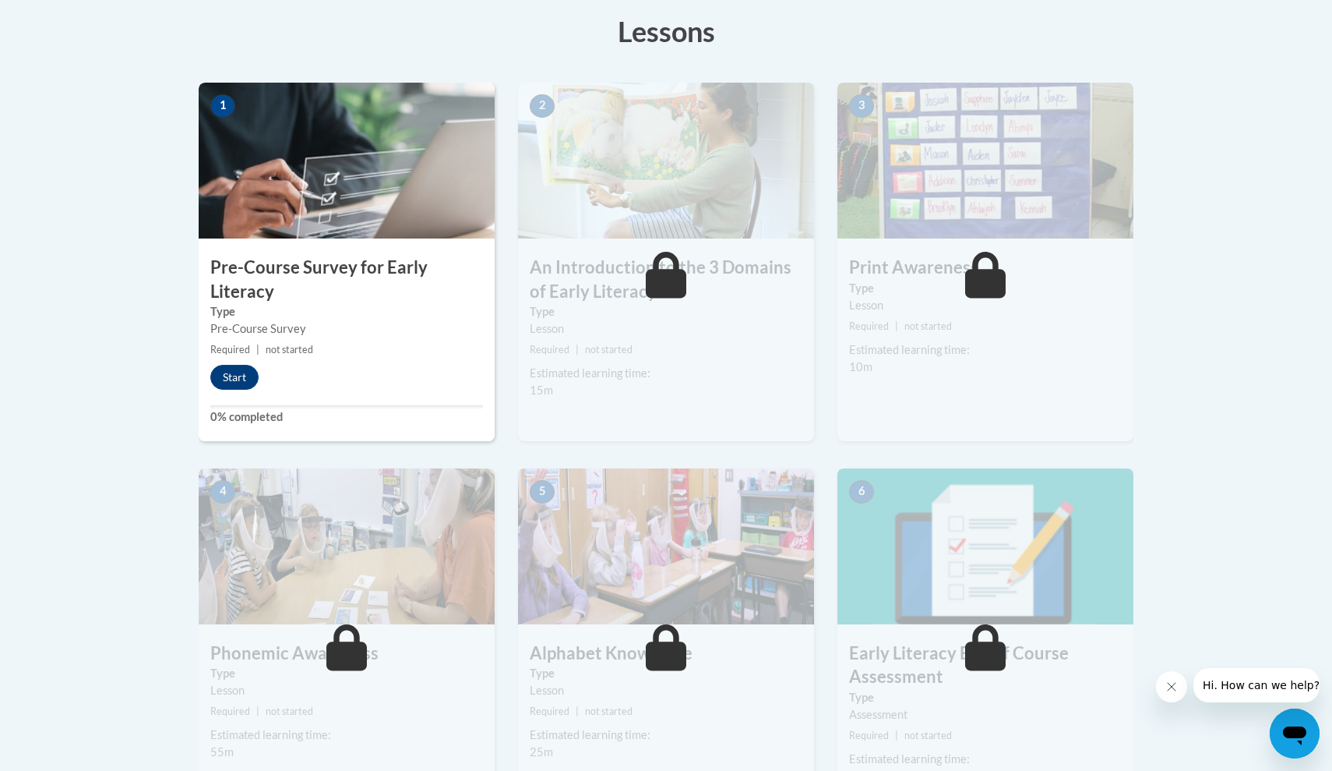
scroll to position [436, 0]
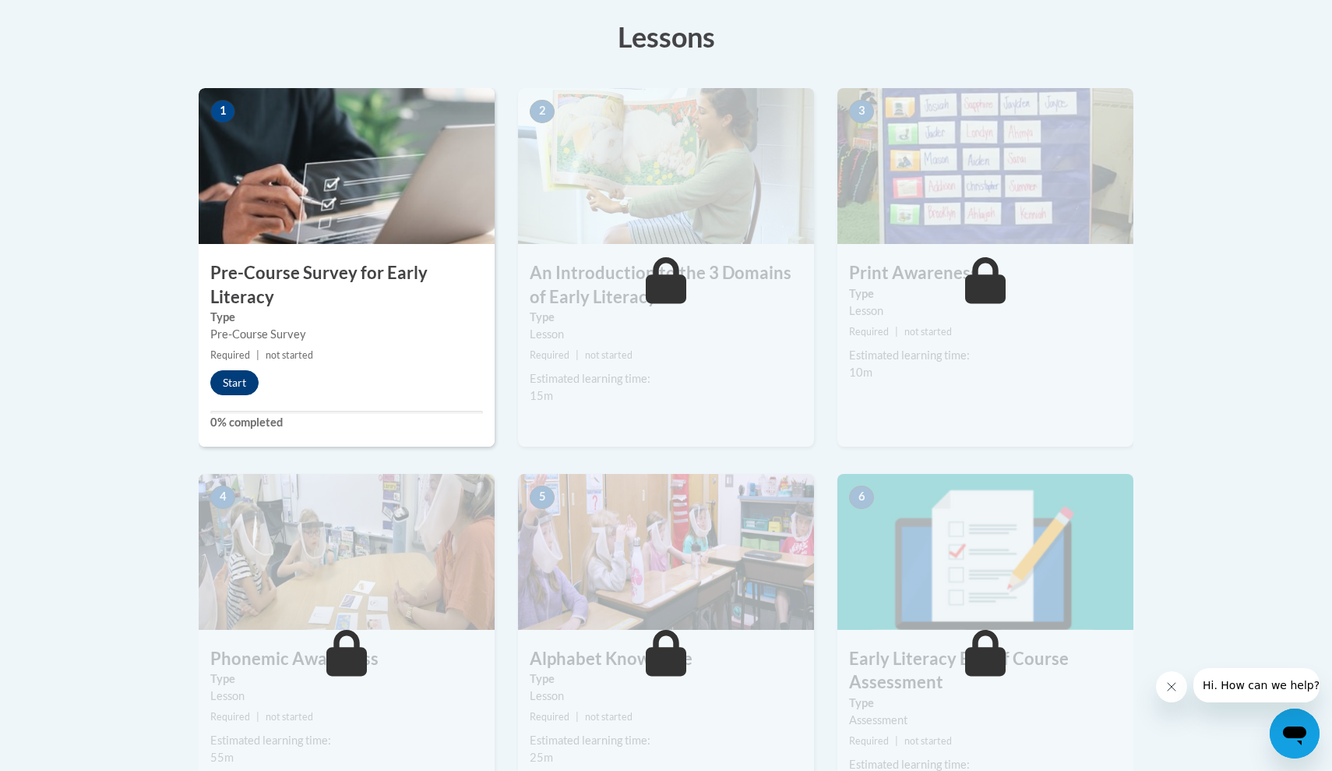
click at [246, 382] on button "Start" at bounding box center [234, 382] width 48 height 25
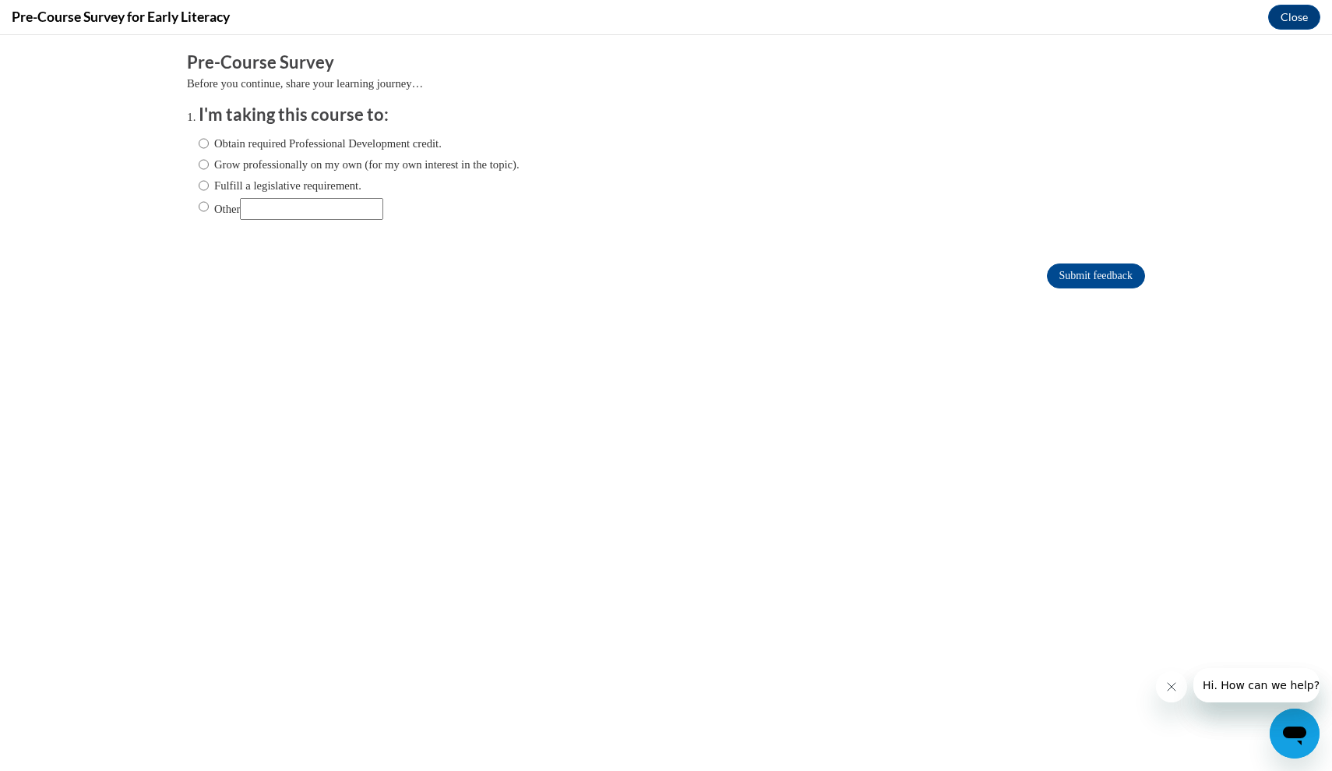
scroll to position [0, 0]
click at [262, 143] on label "Obtain required Professional Development credit." at bounding box center [320, 143] width 243 height 17
click at [209, 143] on input "Obtain required Professional Development credit." at bounding box center [204, 143] width 10 height 17
radio input "true"
click at [1126, 278] on input "Submit feedback" at bounding box center [1096, 275] width 98 height 25
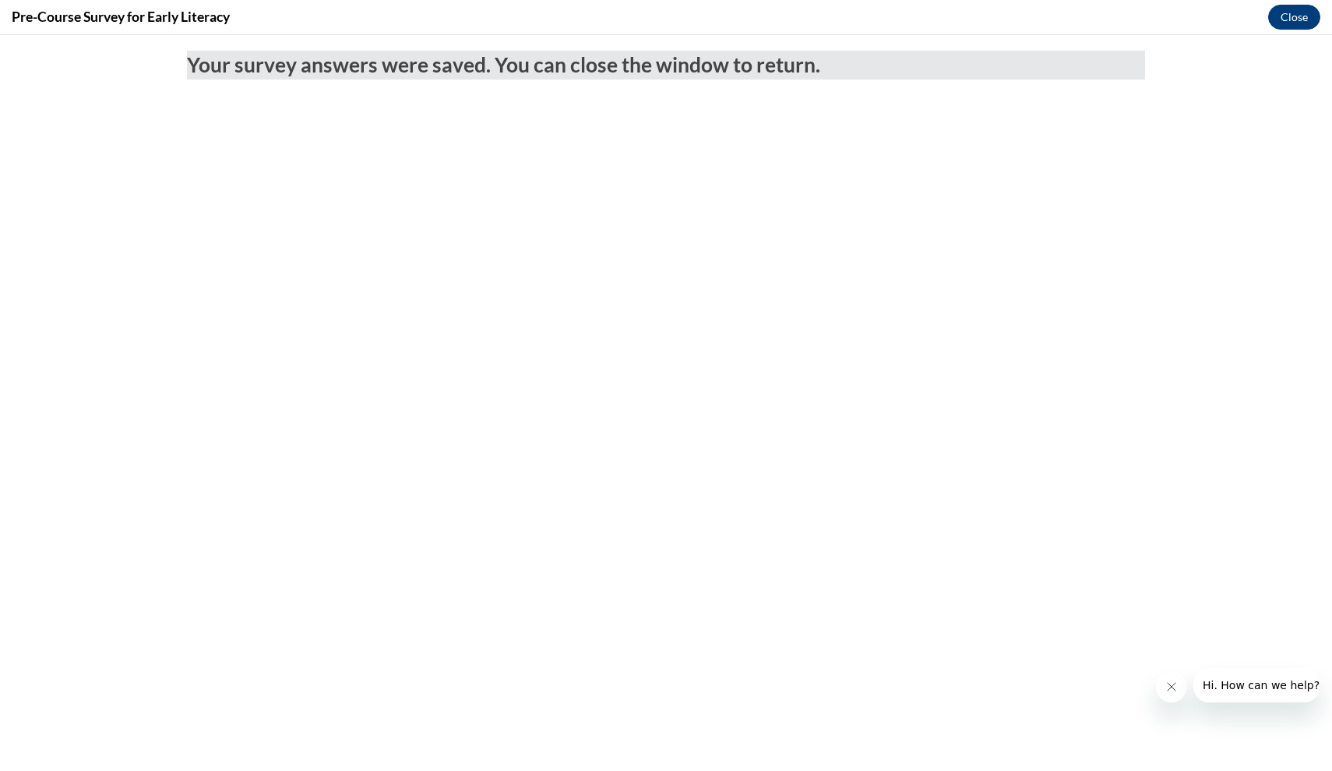
click at [1309, 17] on button "Close" at bounding box center [1295, 17] width 52 height 25
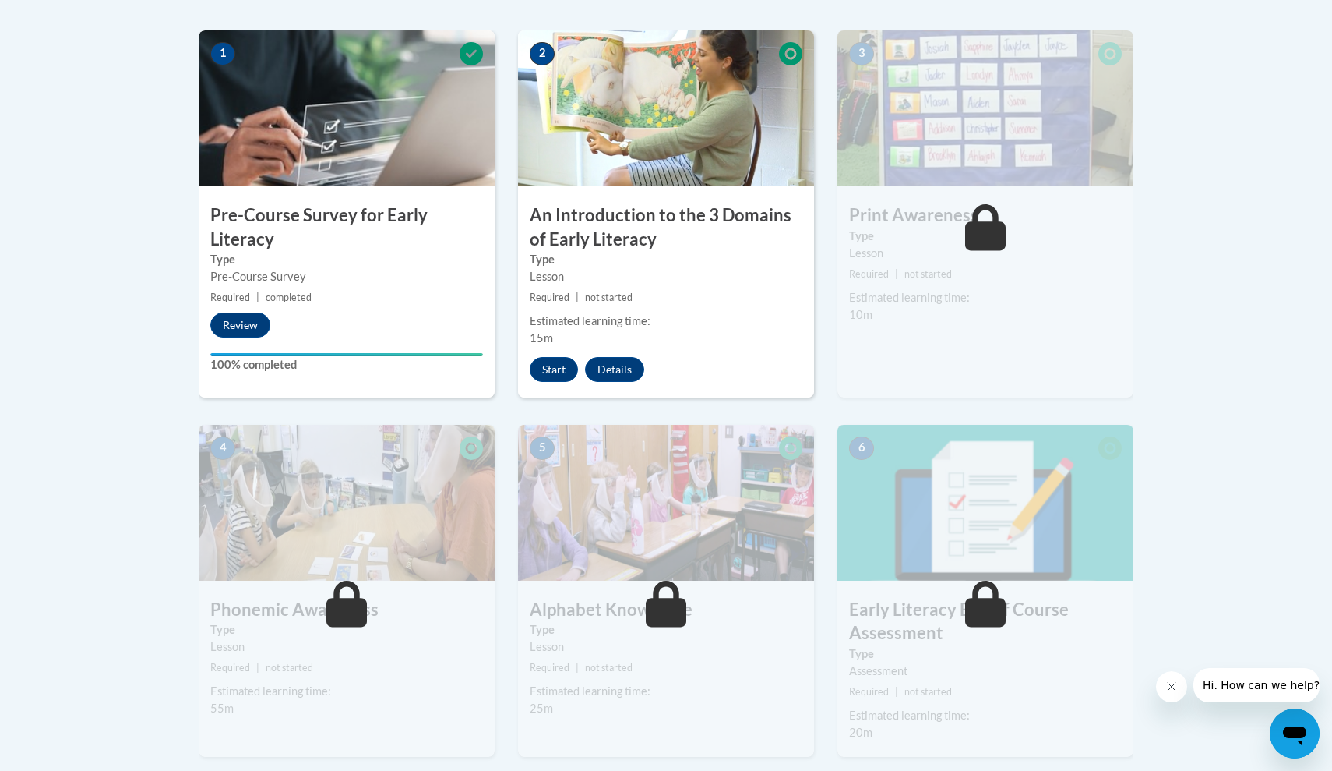
scroll to position [490, 0]
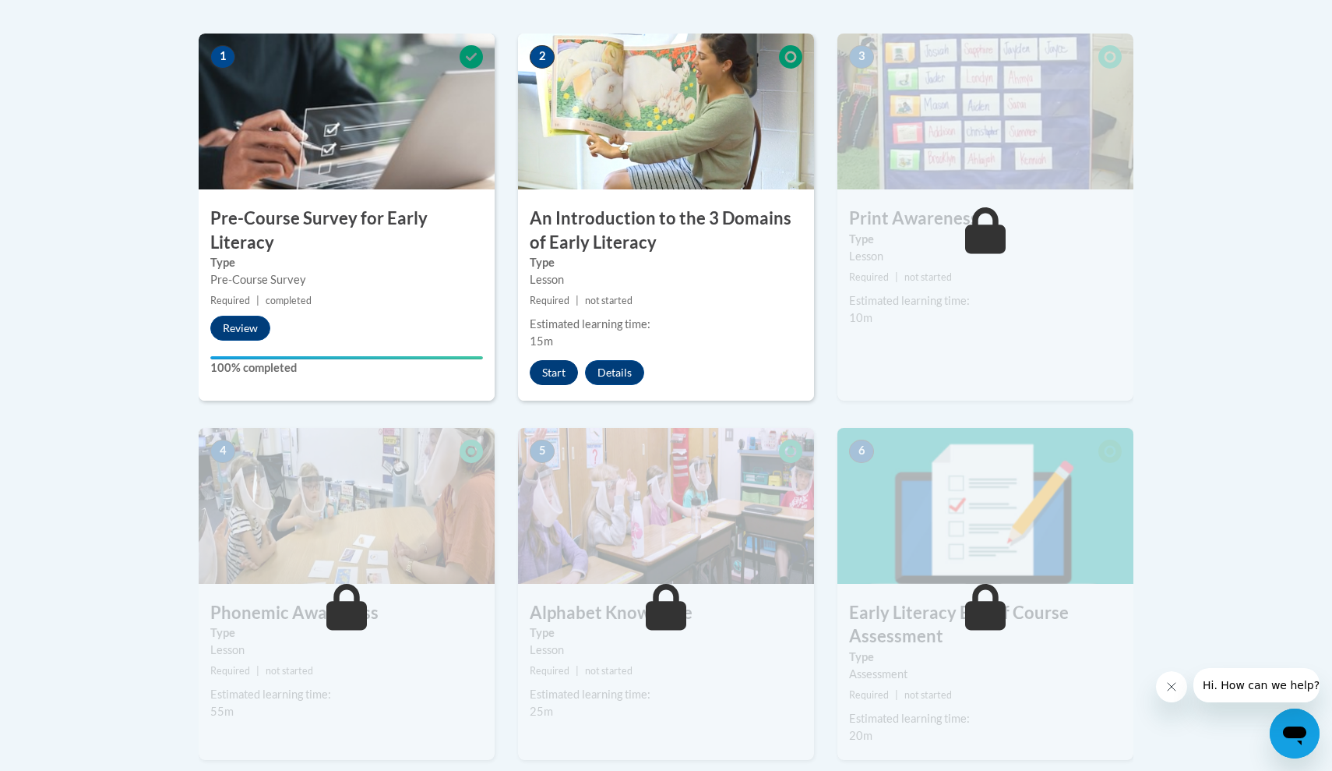
click at [550, 370] on button "Start" at bounding box center [554, 372] width 48 height 25
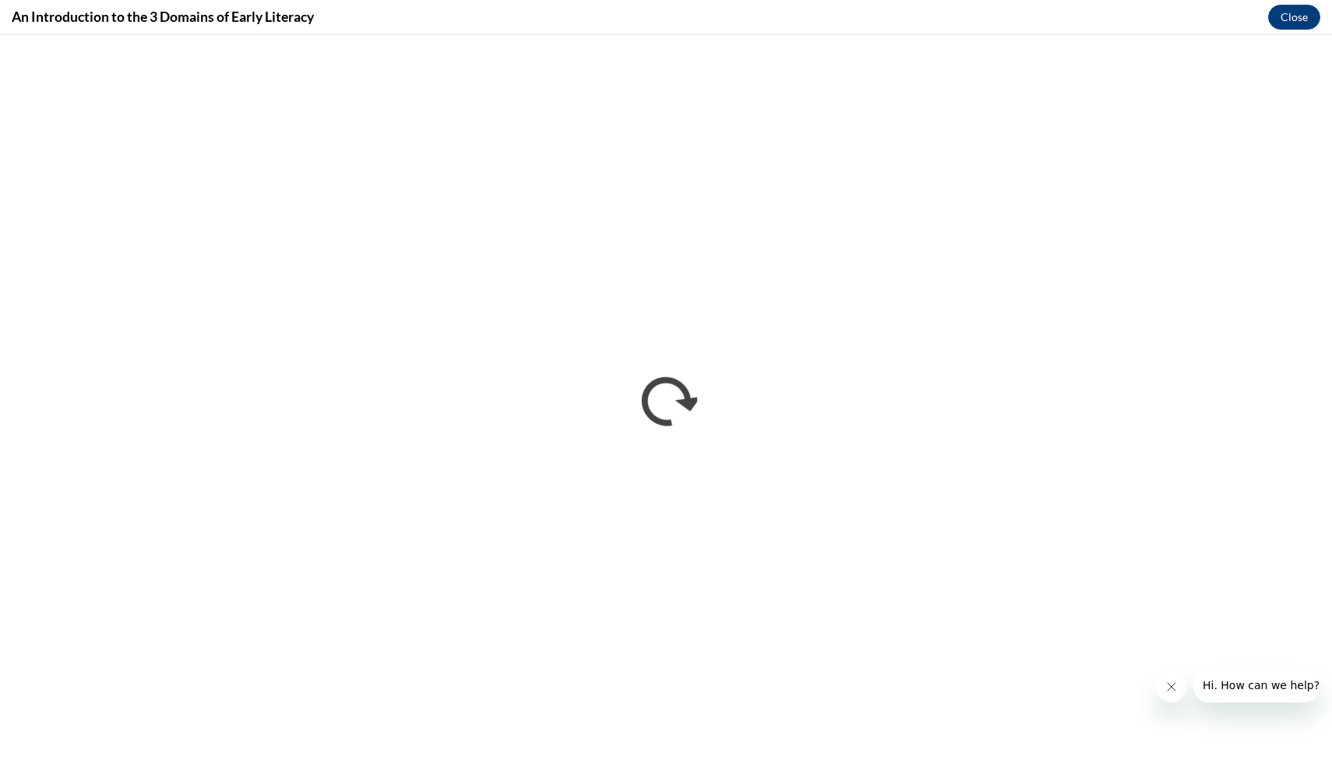
scroll to position [0, 0]
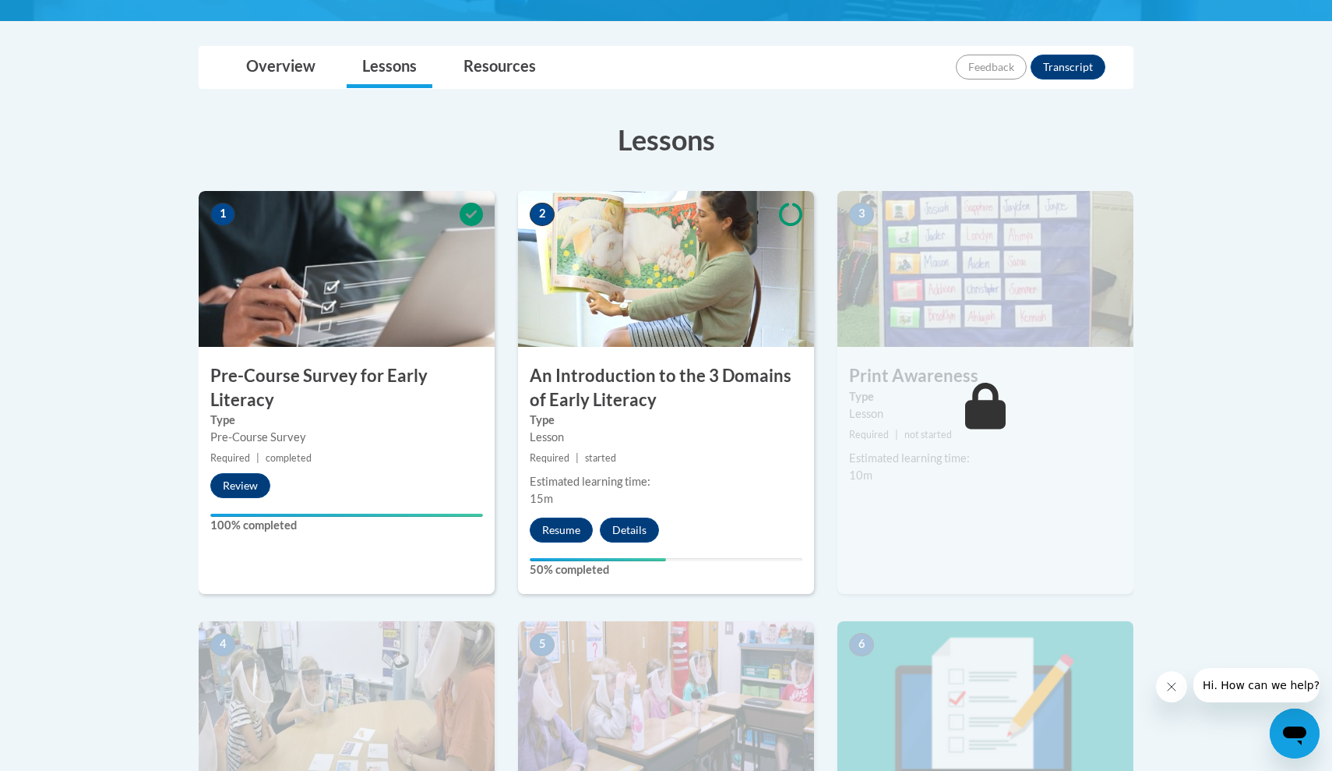
scroll to position [333, 0]
